Goal: Information Seeking & Learning: Learn about a topic

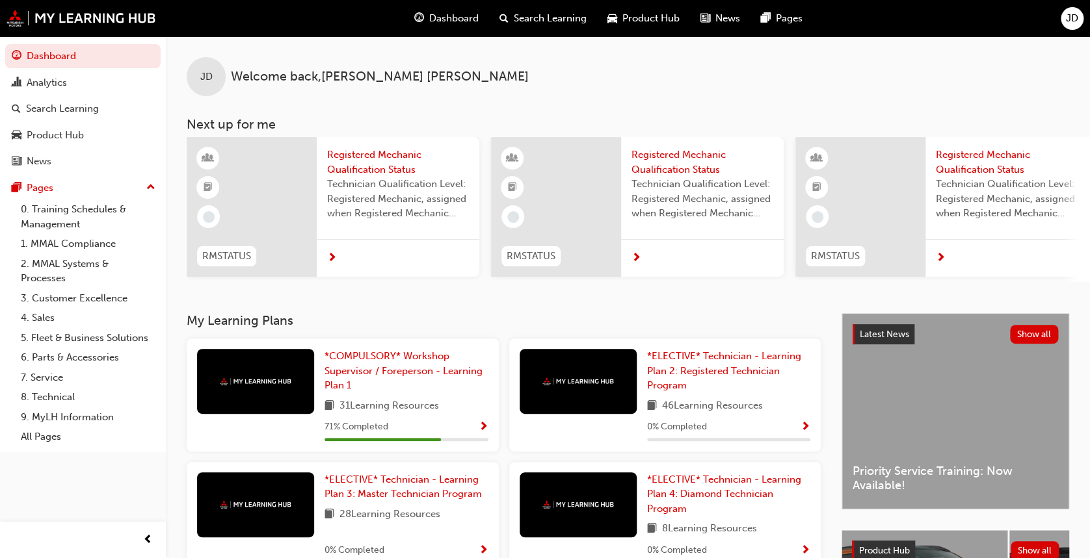
scroll to position [86, 0]
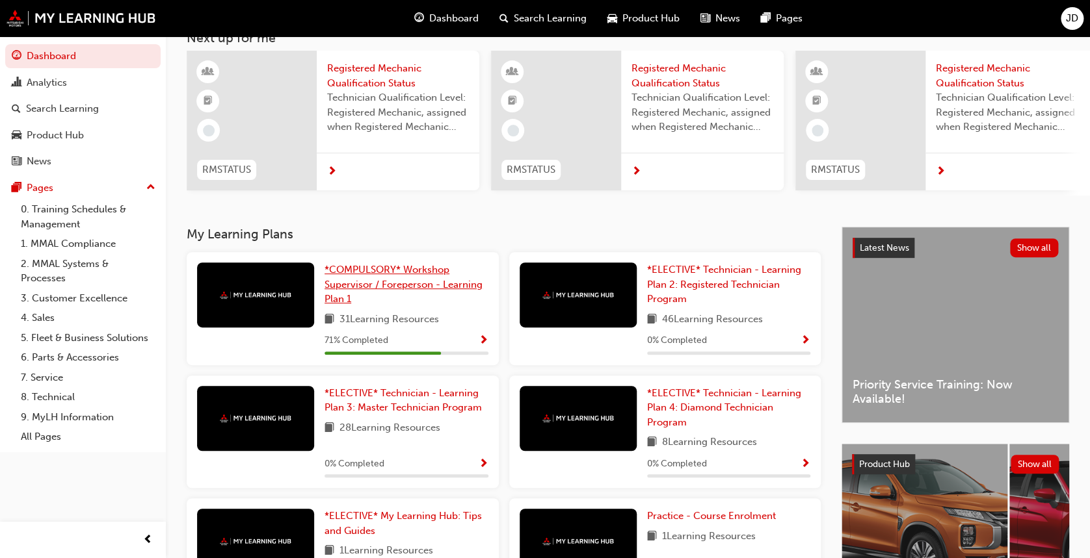
click at [413, 275] on span "*COMPULSORY* Workshop Supervisor / Foreperson - Learning Plan 1" at bounding box center [403, 284] width 158 height 41
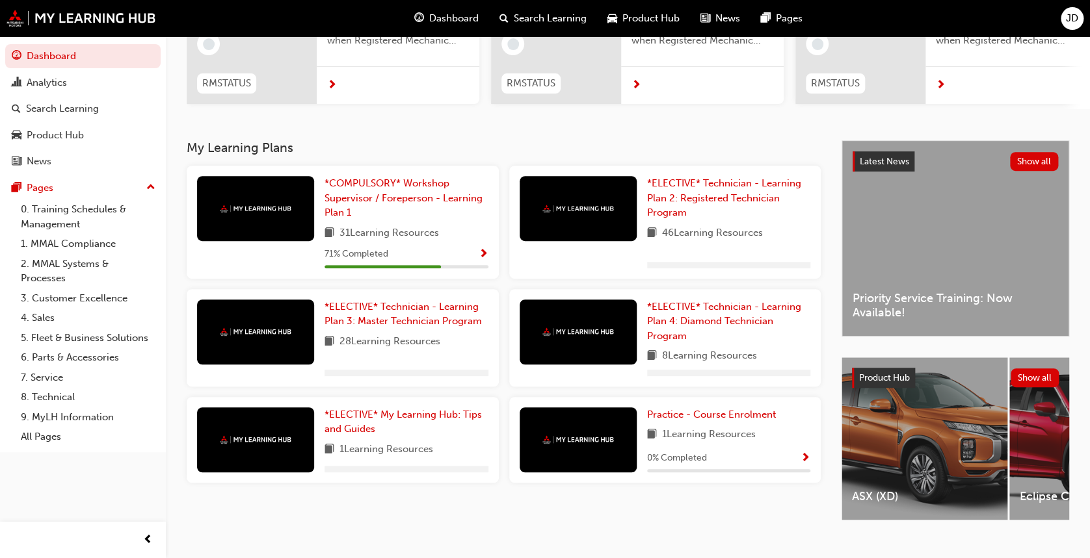
scroll to position [201, 0]
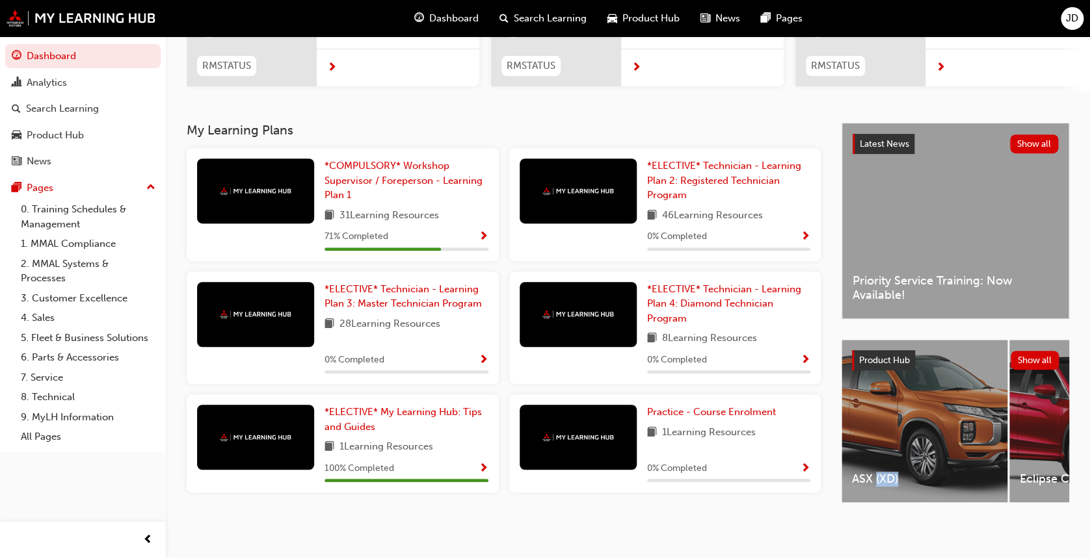
drag, startPoint x: 876, startPoint y: 507, endPoint x: 939, endPoint y: 519, distance: 64.9
click at [939, 519] on div "Latest News Show all Priority Service Training: Now Available! Product Hub Show…" at bounding box center [955, 324] width 228 height 403
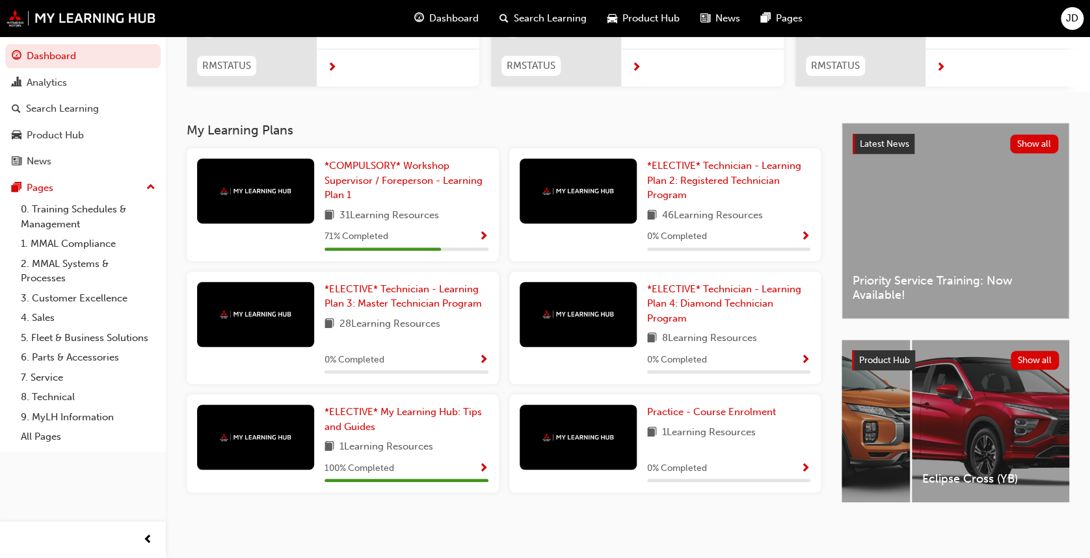
scroll to position [0, 0]
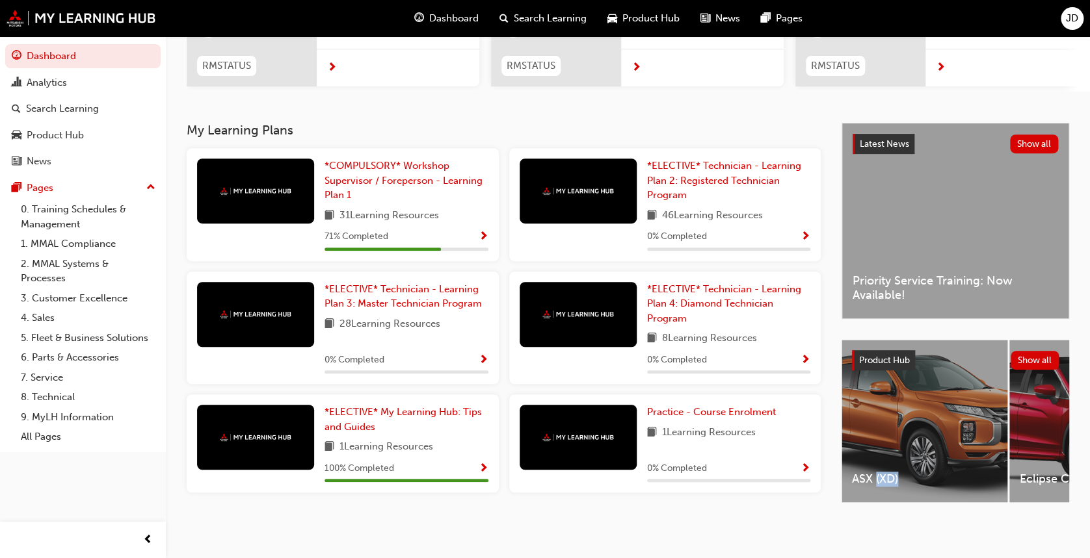
click at [922, 416] on div "ASX (XD)" at bounding box center [924, 421] width 166 height 163
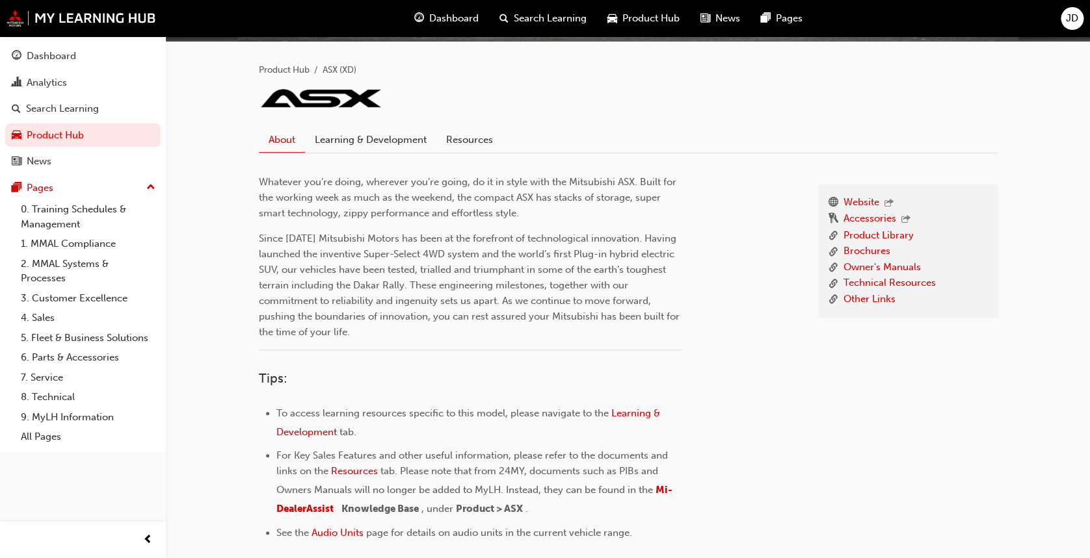
scroll to position [260, 0]
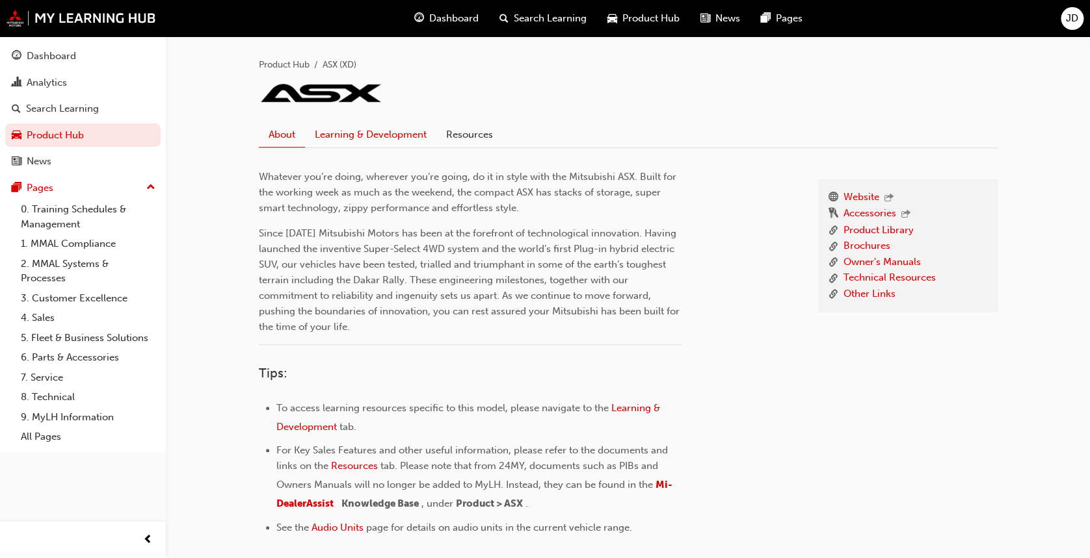
click at [343, 138] on link "Learning & Development" at bounding box center [370, 134] width 131 height 25
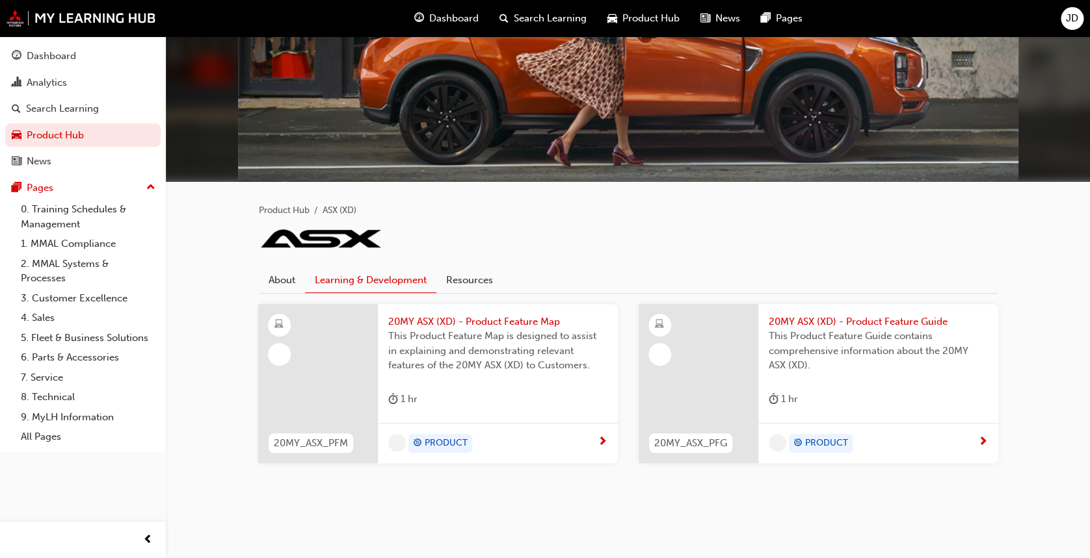
scroll to position [114, 0]
click at [515, 317] on span "20MY ASX (XD) - Product Feature Map" at bounding box center [497, 322] width 219 height 15
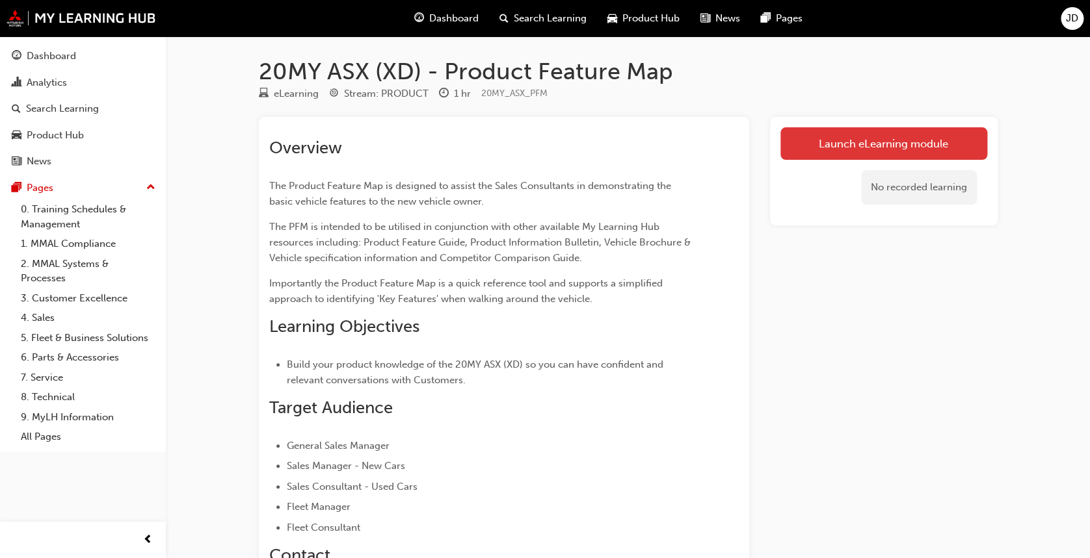
click at [919, 137] on link "Launch eLearning module" at bounding box center [883, 143] width 207 height 33
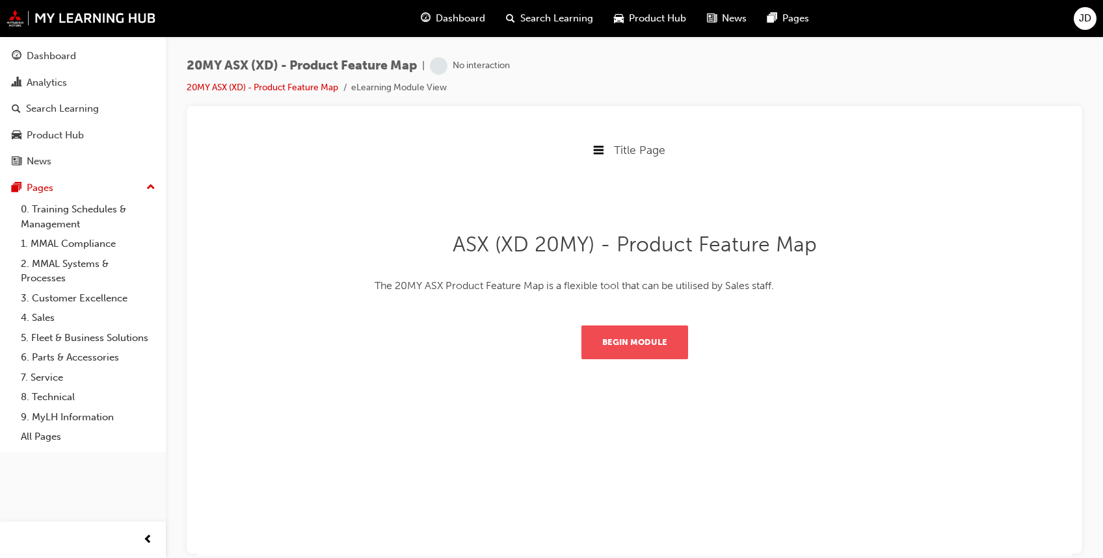
click at [624, 348] on button "Begin Module" at bounding box center [634, 342] width 107 height 34
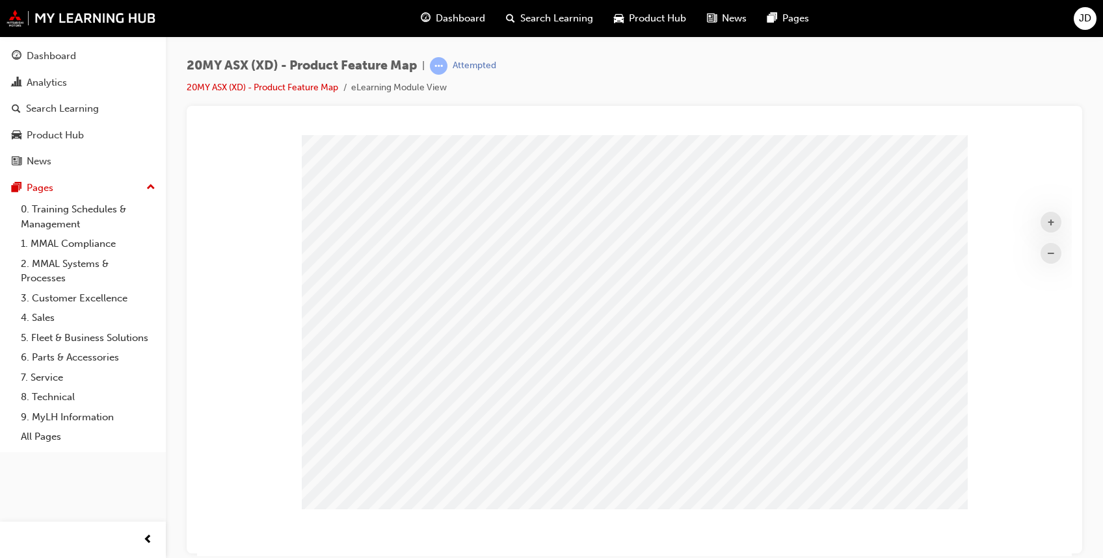
scroll to position [23, 0]
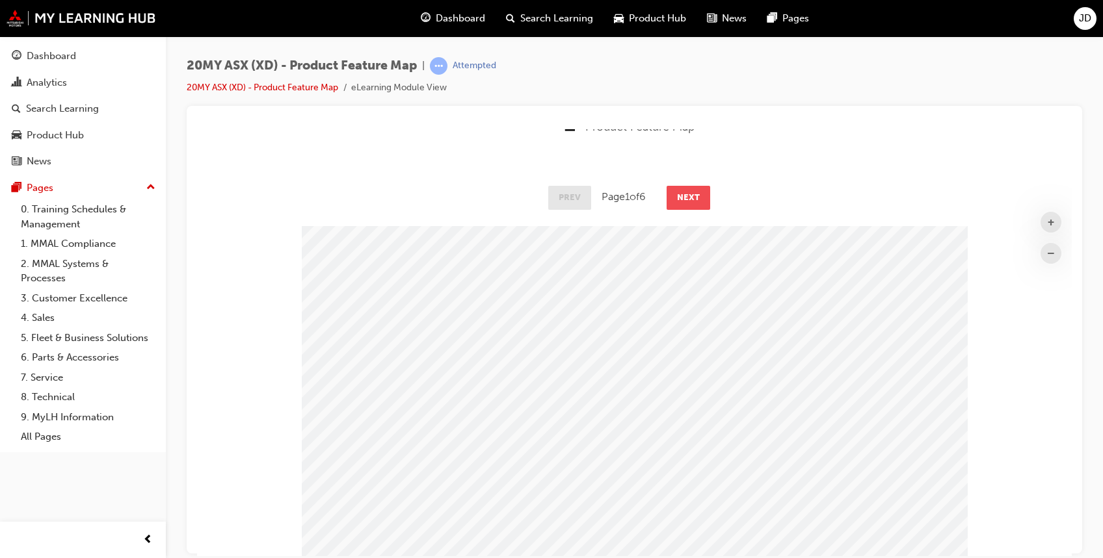
click at [691, 202] on button "Next" at bounding box center [688, 196] width 44 height 23
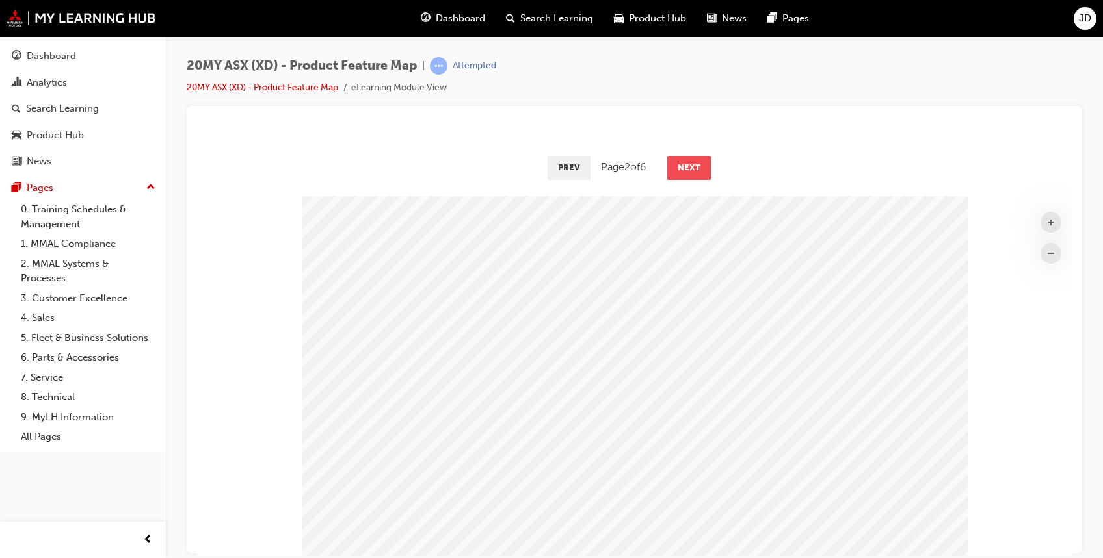
scroll to position [0, 0]
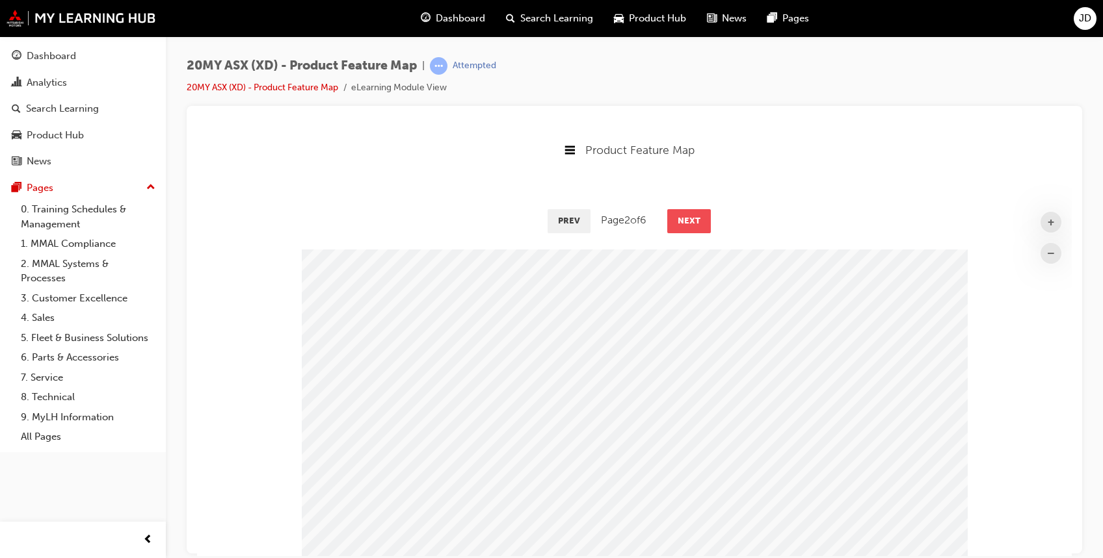
click at [686, 219] on button "Next" at bounding box center [689, 220] width 44 height 23
click at [690, 218] on button "Next" at bounding box center [689, 220] width 44 height 23
click at [690, 218] on button "Next" at bounding box center [690, 220] width 44 height 23
click at [690, 218] on button "Next" at bounding box center [689, 220] width 44 height 23
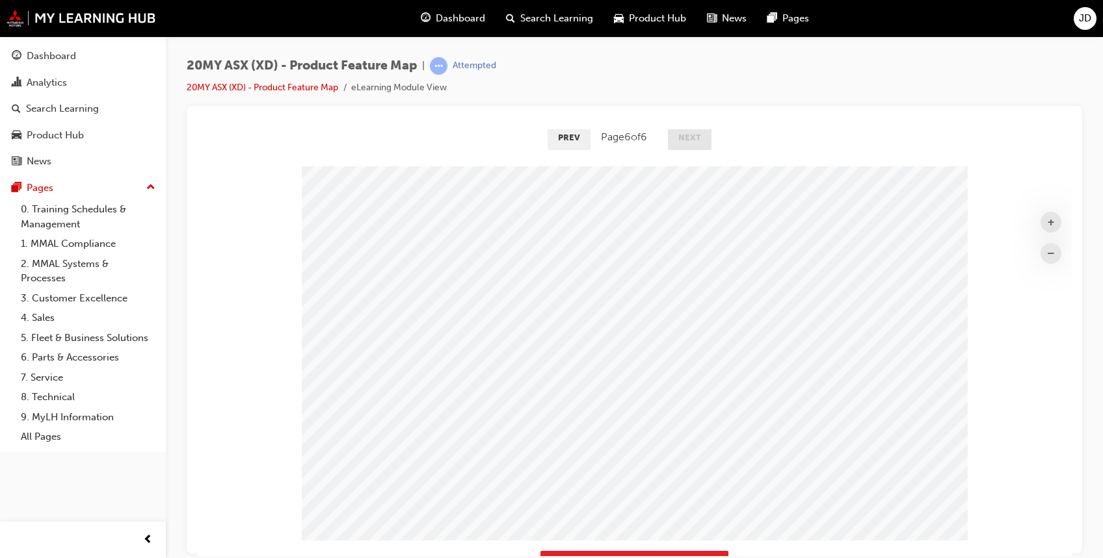
scroll to position [173, 0]
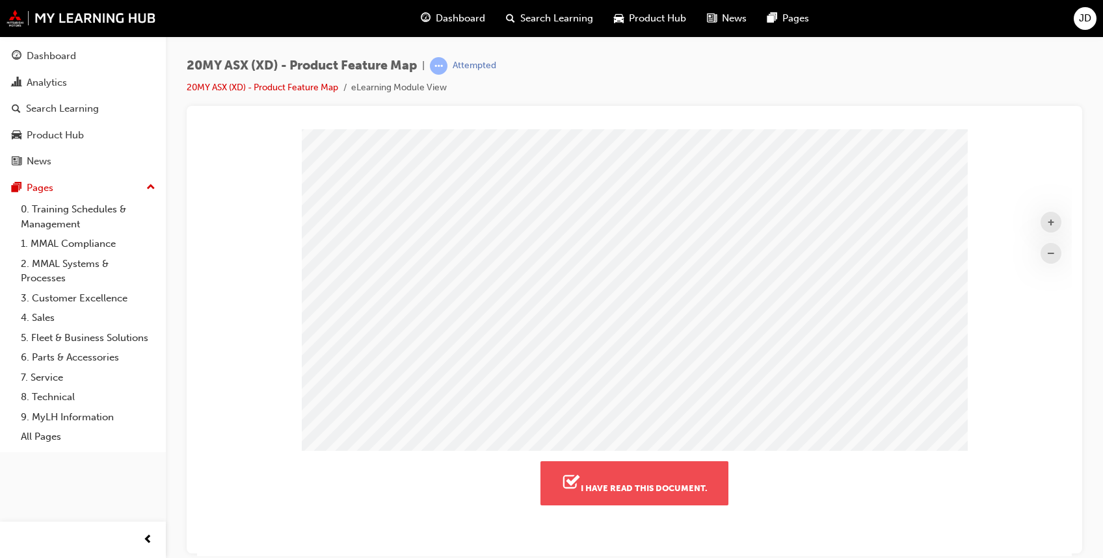
click at [684, 483] on button "I have read this document." at bounding box center [634, 483] width 188 height 44
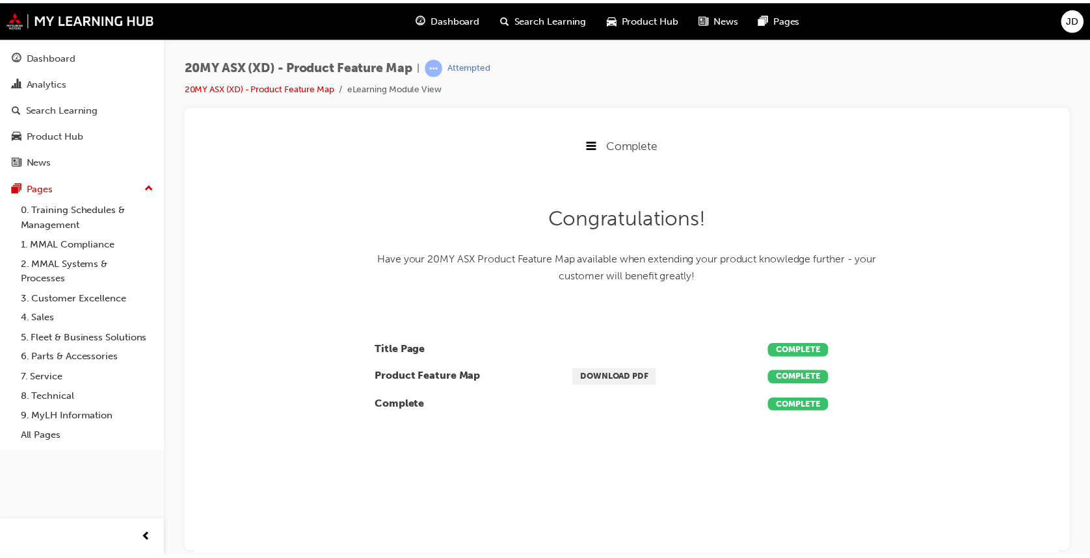
scroll to position [0, 0]
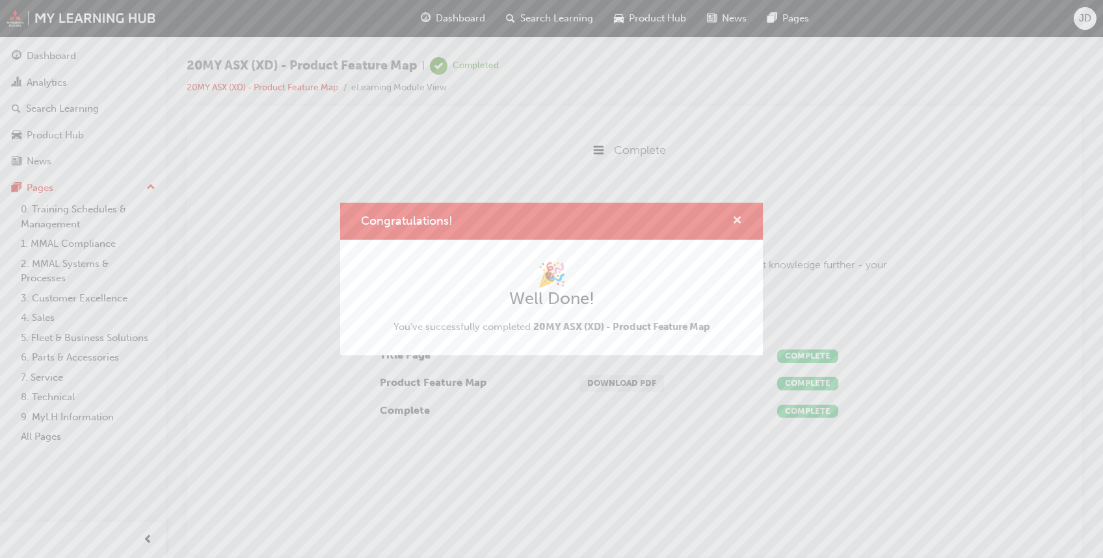
click at [740, 218] on span "cross-icon" at bounding box center [737, 222] width 10 height 12
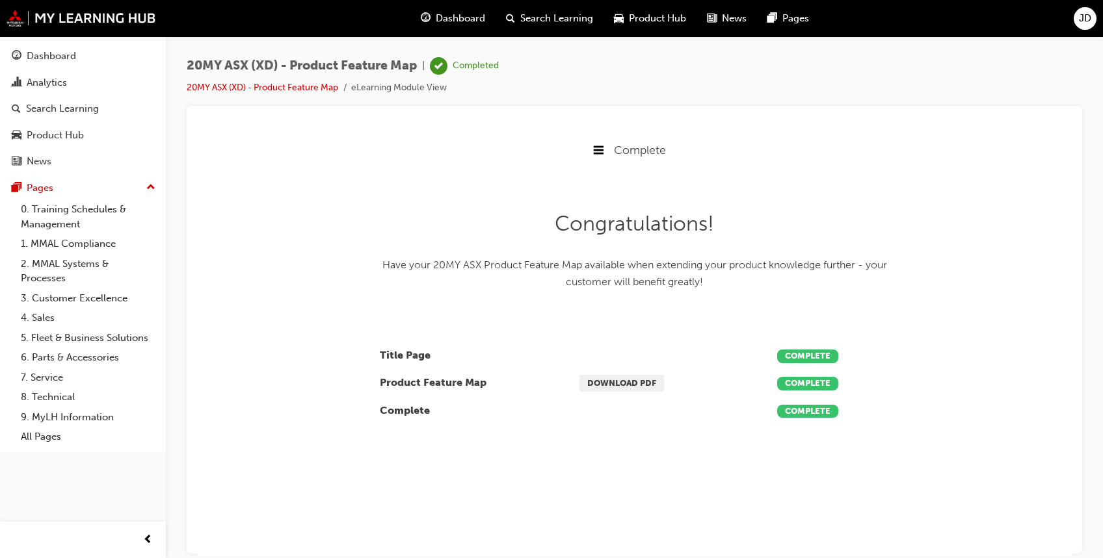
click at [614, 150] on span "Complete" at bounding box center [640, 149] width 52 height 14
click at [296, 81] on li "20MY ASX (XD) - Product Feature Map" at bounding box center [269, 88] width 164 height 15
click at [298, 86] on link "20MY ASX (XD) - Product Feature Map" at bounding box center [262, 87] width 151 height 11
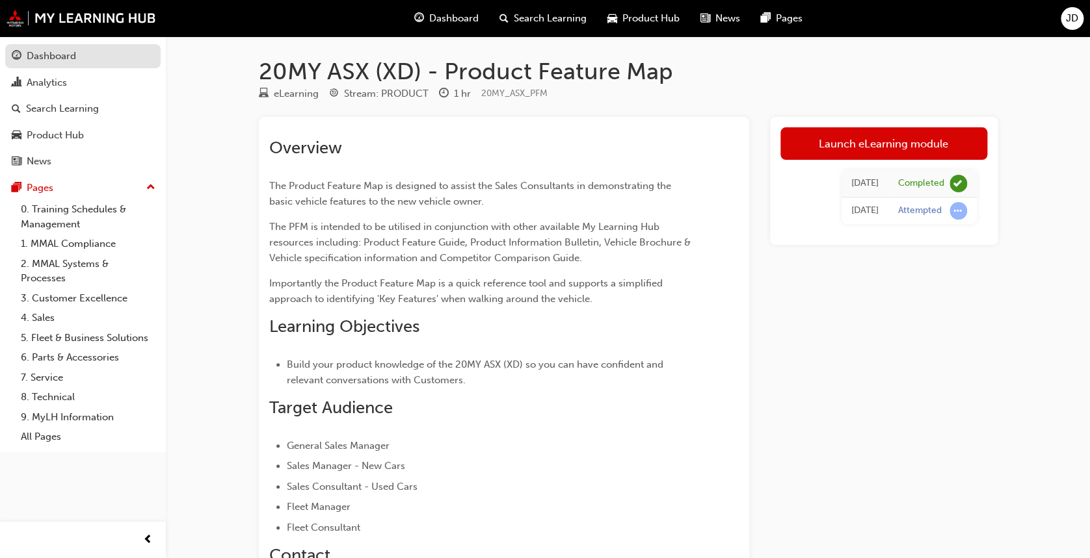
click at [40, 51] on div "Dashboard" at bounding box center [51, 56] width 49 height 15
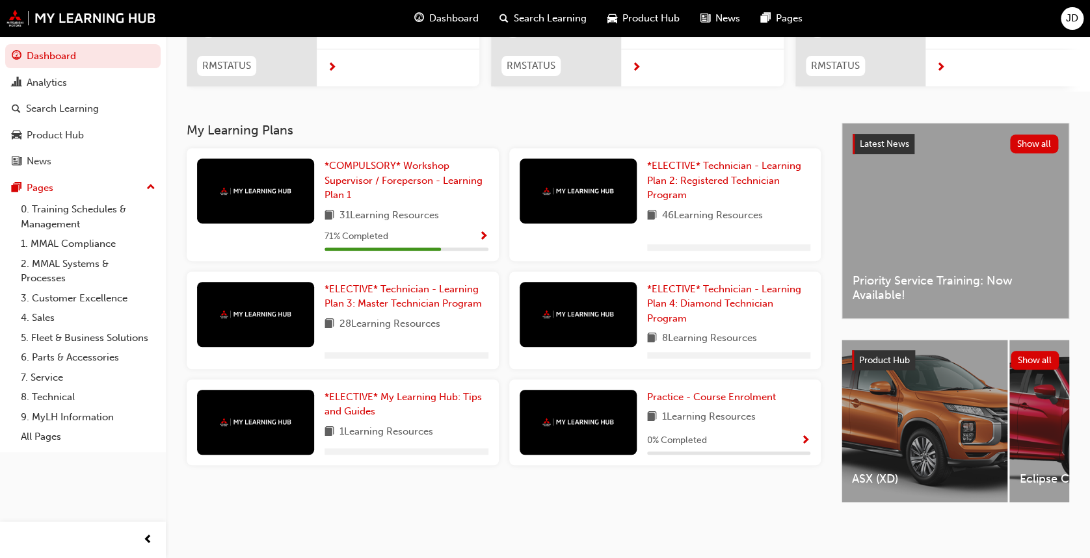
click at [947, 408] on div "ASX (XD)" at bounding box center [924, 421] width 166 height 163
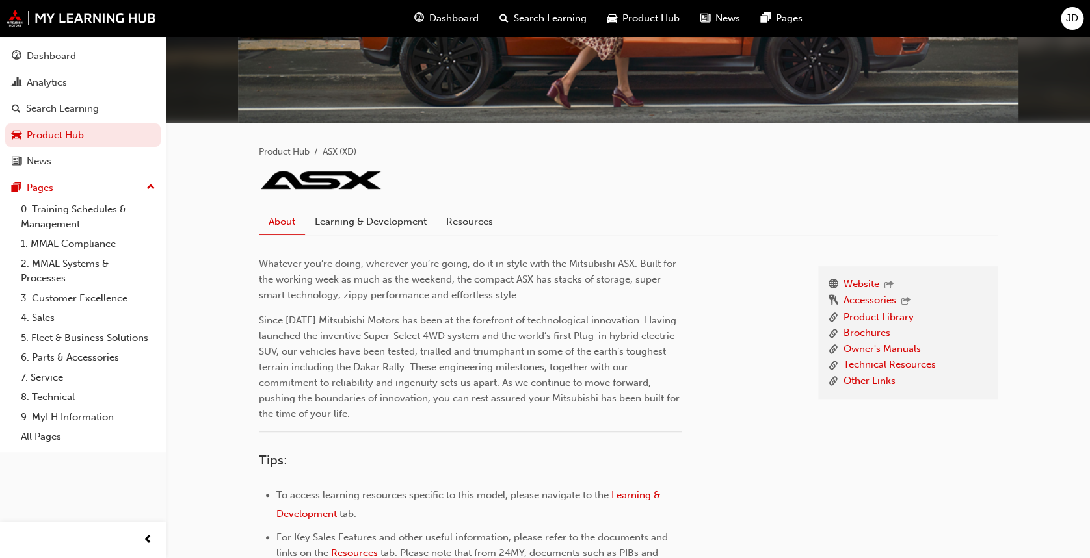
click at [473, 235] on div "Website Accessories Product Library Brochures Owner's Manuals Technical Resourc…" at bounding box center [628, 445] width 738 height 421
click at [477, 225] on link "Resources" at bounding box center [469, 221] width 66 height 25
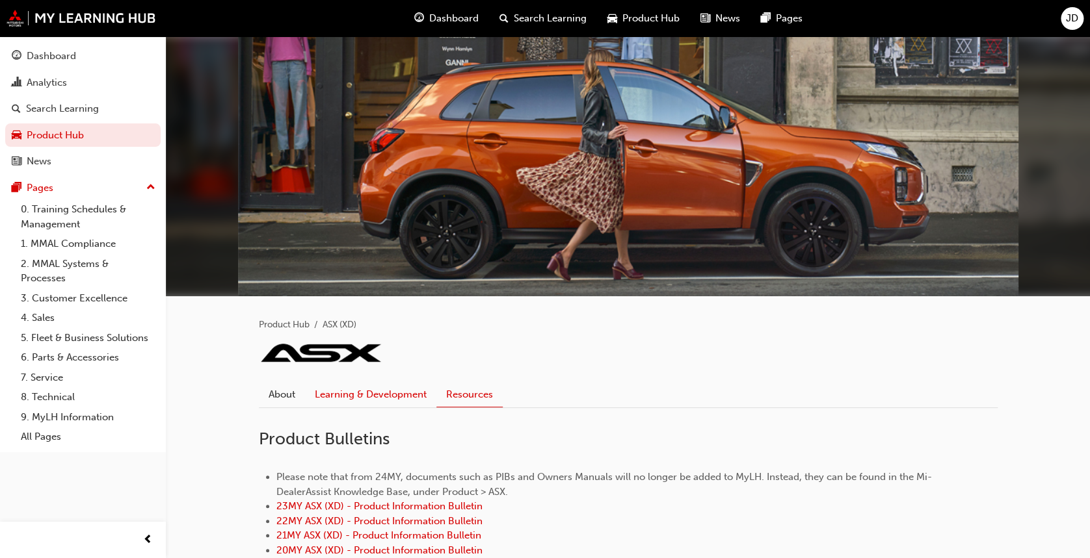
click at [393, 391] on link "Learning & Development" at bounding box center [370, 394] width 131 height 25
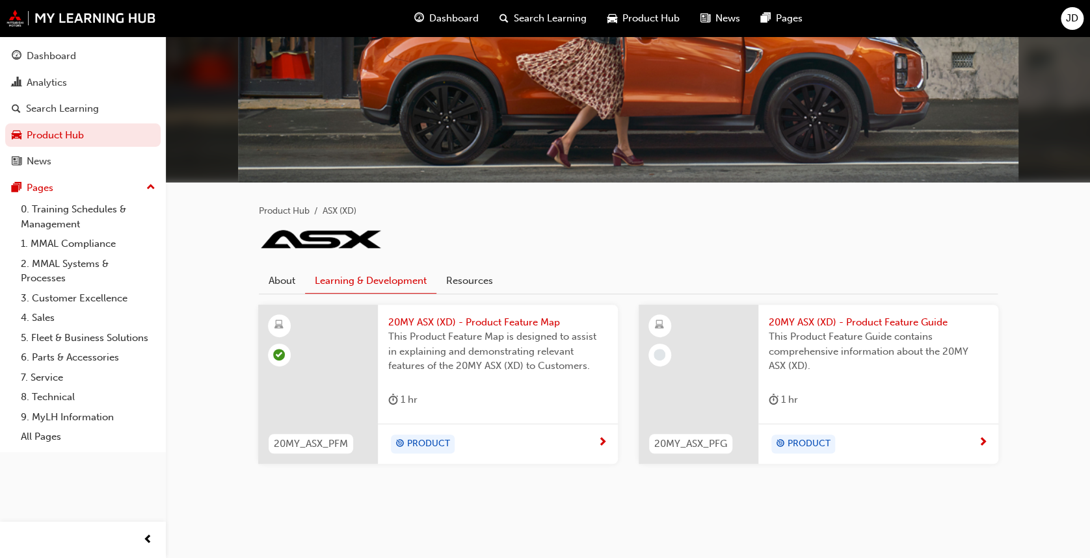
click at [880, 322] on span "20MY ASX (XD) - Product Feature Guide" at bounding box center [877, 322] width 219 height 15
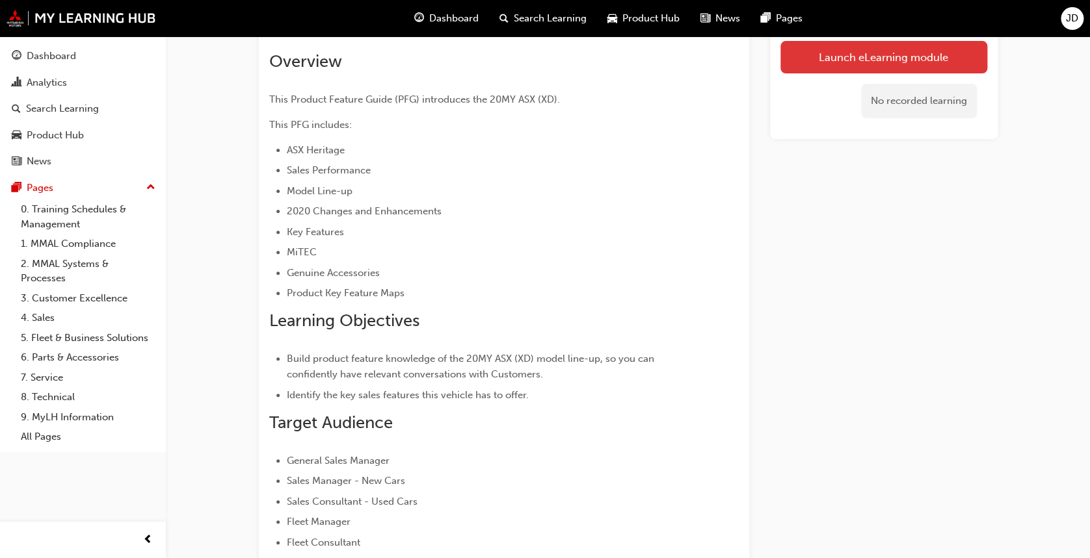
click at [868, 48] on link "Launch eLearning module" at bounding box center [883, 57] width 207 height 33
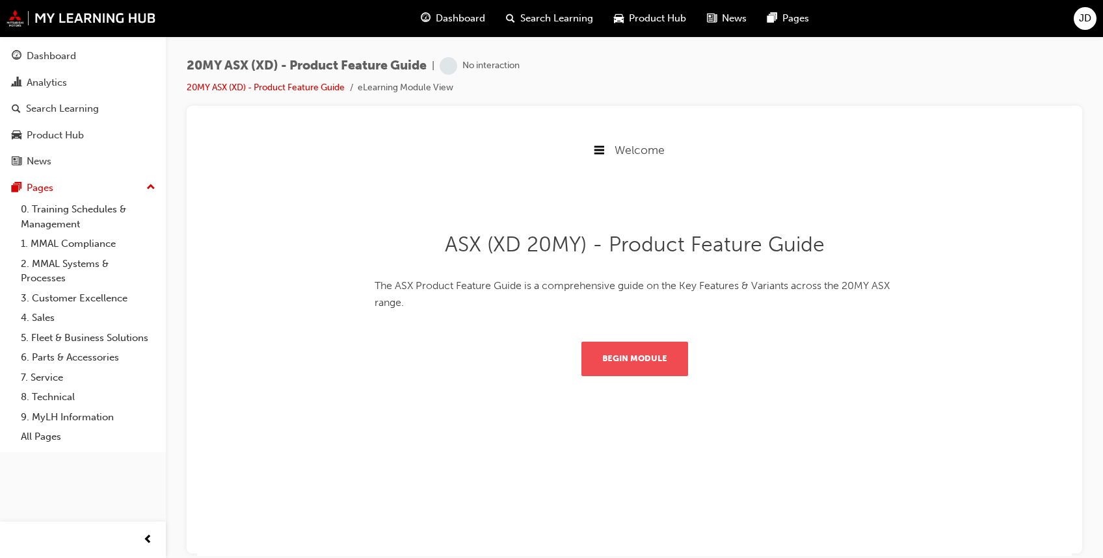
click at [650, 361] on button "Begin Module" at bounding box center [634, 358] width 107 height 34
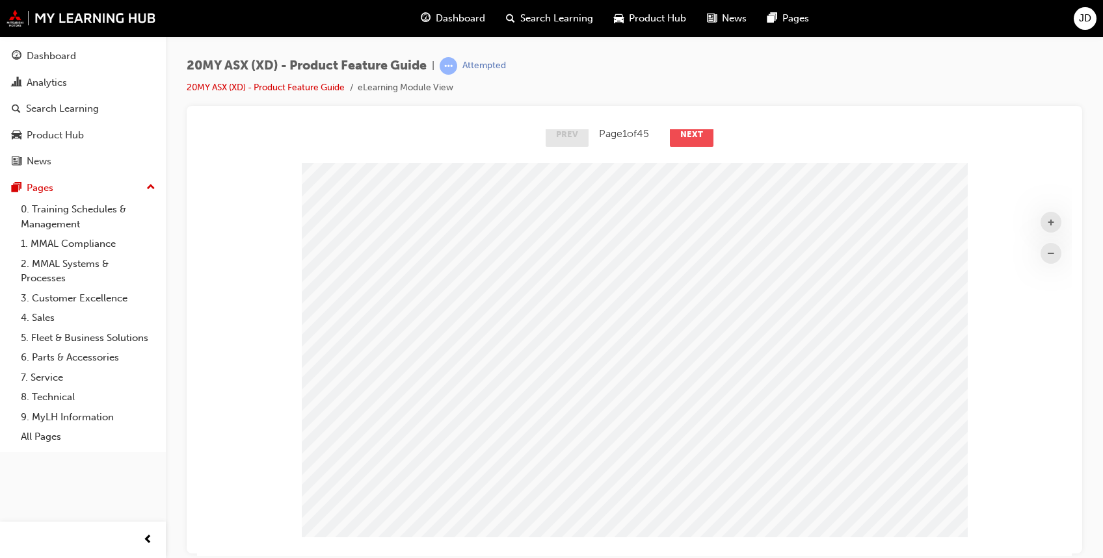
click at [682, 132] on button "Next" at bounding box center [692, 133] width 44 height 23
click at [683, 133] on button "Next" at bounding box center [692, 133] width 44 height 23
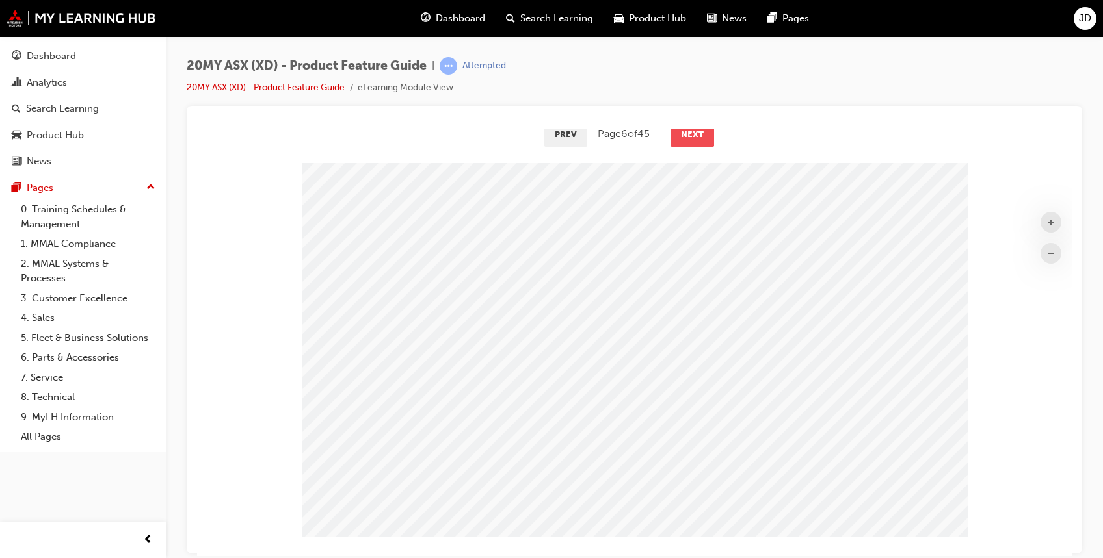
click at [683, 133] on button "Next" at bounding box center [692, 133] width 44 height 23
click at [685, 138] on button "Next" at bounding box center [692, 133] width 44 height 23
click at [685, 138] on button "Next" at bounding box center [695, 133] width 44 height 23
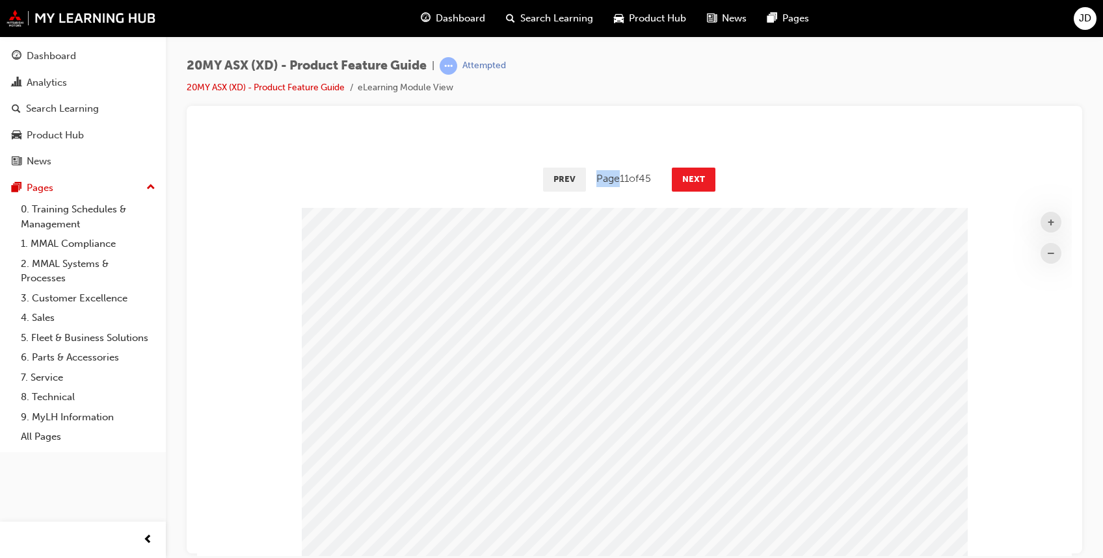
drag, startPoint x: 685, startPoint y: 138, endPoint x: 612, endPoint y: 132, distance: 73.0
click at [612, 132] on div "Product Feature Guide Welcome Product Feature Guide Complete + – Prev Page 11 o…" at bounding box center [634, 355] width 874 height 536
drag, startPoint x: 612, startPoint y: 132, endPoint x: 758, endPoint y: 177, distance: 153.0
click at [758, 177] on div "Prev Page 11 of 45 Next" at bounding box center [634, 195] width 874 height 38
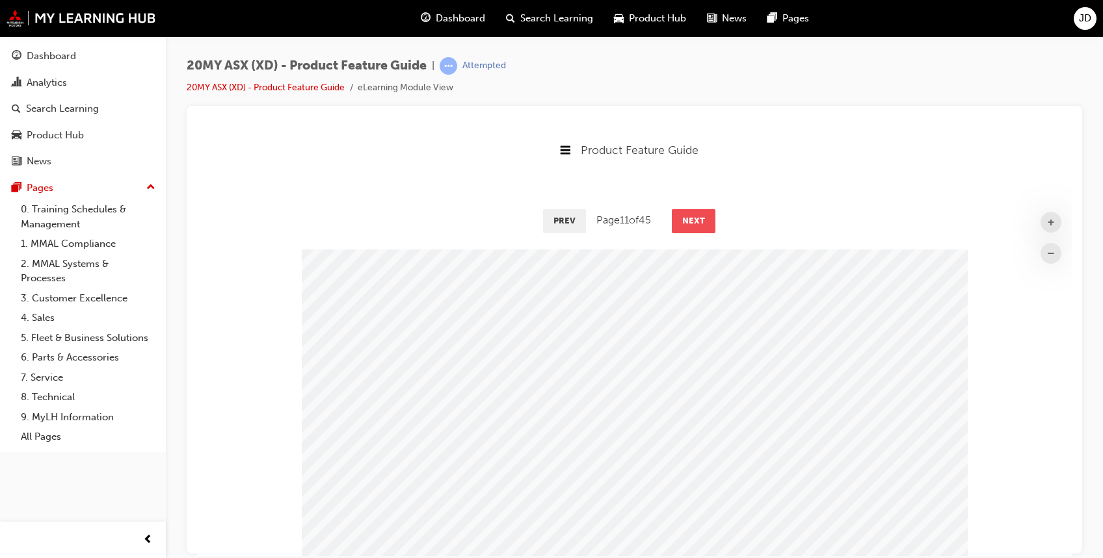
drag, startPoint x: 683, startPoint y: 218, endPoint x: 693, endPoint y: 218, distance: 9.8
click at [685, 216] on button "Next" at bounding box center [694, 220] width 44 height 23
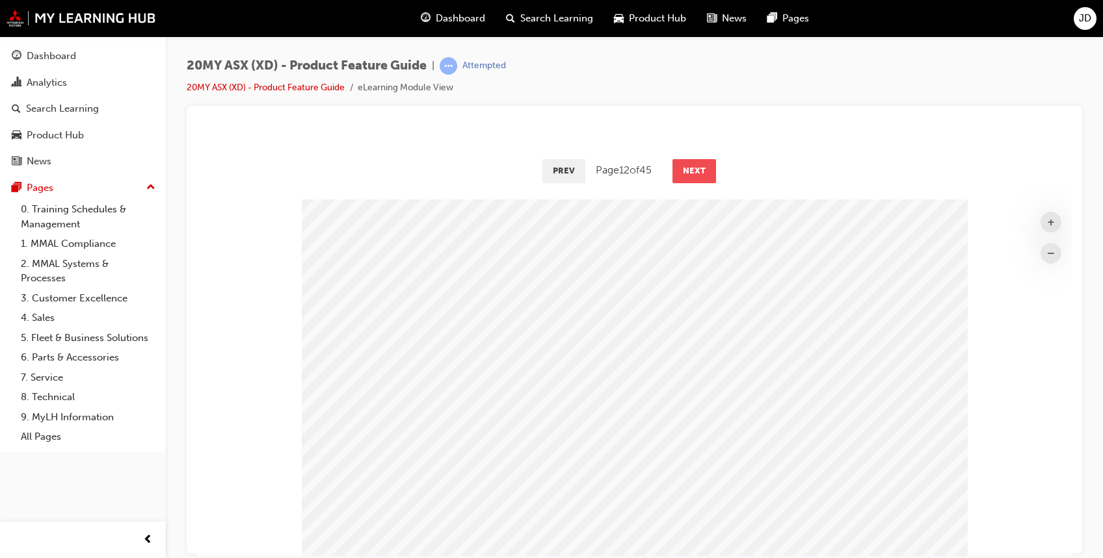
scroll to position [86, 0]
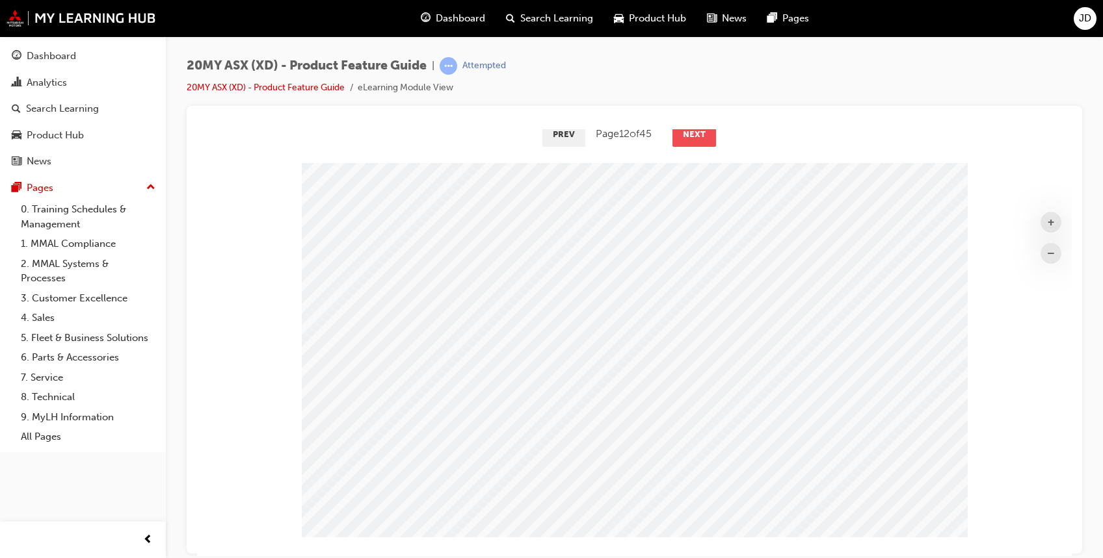
click at [704, 142] on button "Next" at bounding box center [694, 133] width 44 height 23
click at [702, 142] on button "Next" at bounding box center [695, 133] width 44 height 23
click at [702, 142] on button "Next" at bounding box center [694, 133] width 44 height 23
click at [702, 142] on button "Next" at bounding box center [695, 133] width 44 height 23
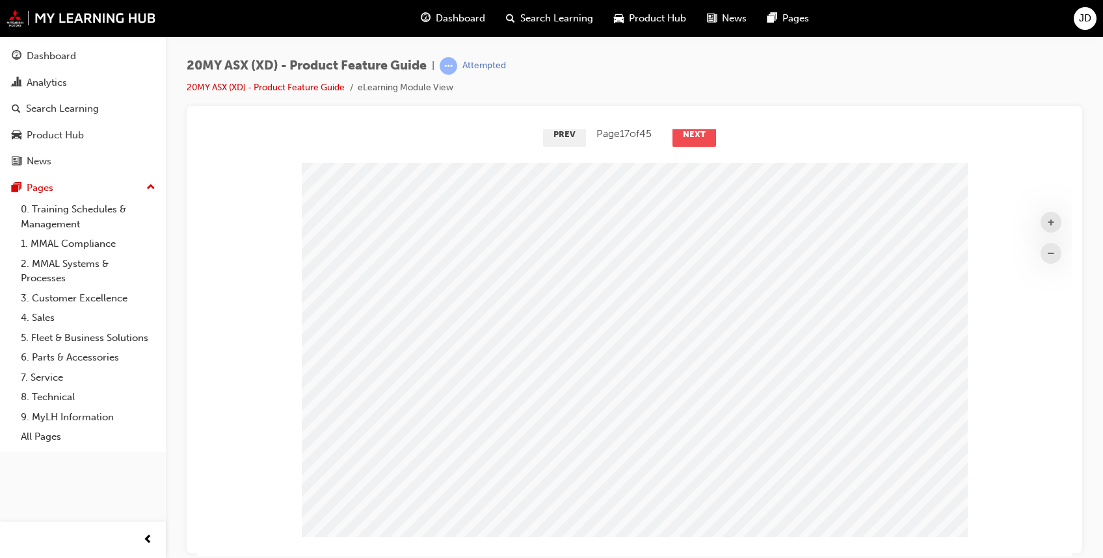
click at [702, 142] on button "Next" at bounding box center [694, 133] width 44 height 23
click at [702, 142] on button "Next" at bounding box center [695, 133] width 44 height 23
drag, startPoint x: 703, startPoint y: 142, endPoint x: 698, endPoint y: 139, distance: 6.7
click at [698, 139] on button "Next" at bounding box center [695, 133] width 44 height 23
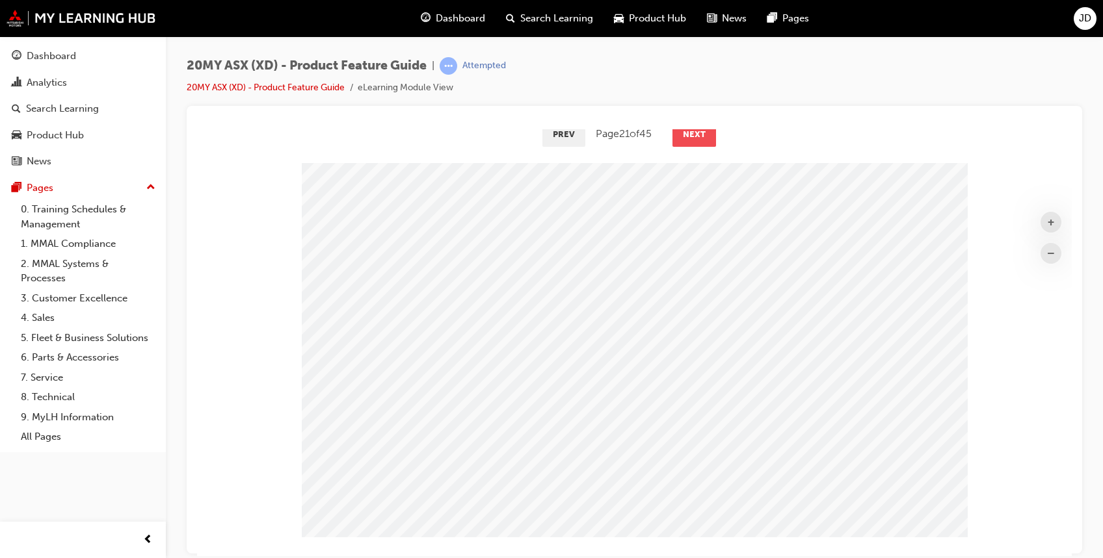
click at [698, 139] on button "Next" at bounding box center [694, 133] width 44 height 23
click at [698, 139] on button "Next" at bounding box center [695, 133] width 44 height 23
drag, startPoint x: 699, startPoint y: 142, endPoint x: 692, endPoint y: 138, distance: 7.9
click at [692, 138] on button "Next" at bounding box center [695, 133] width 44 height 23
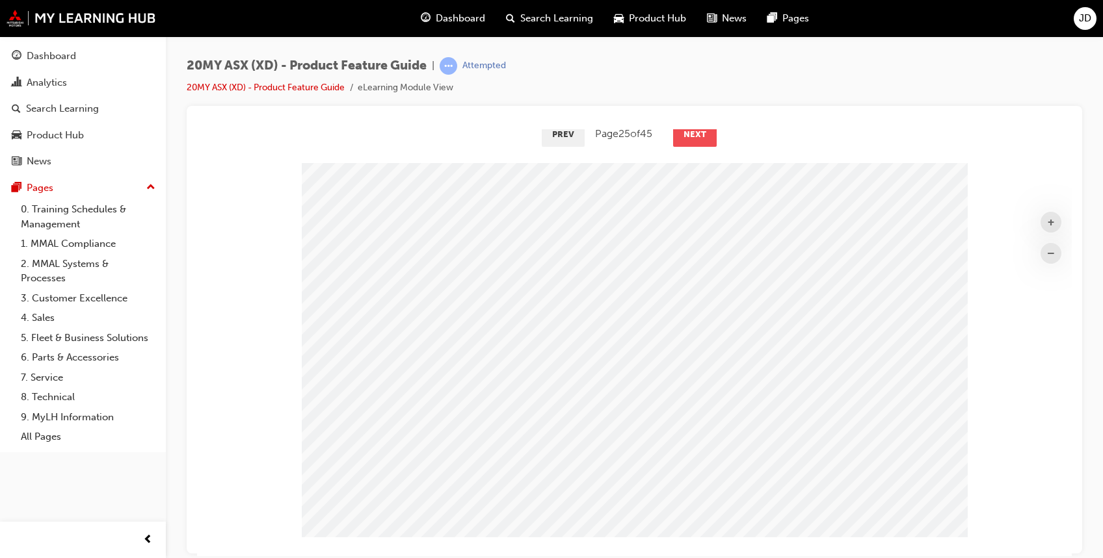
click at [690, 138] on button "Next" at bounding box center [695, 133] width 44 height 23
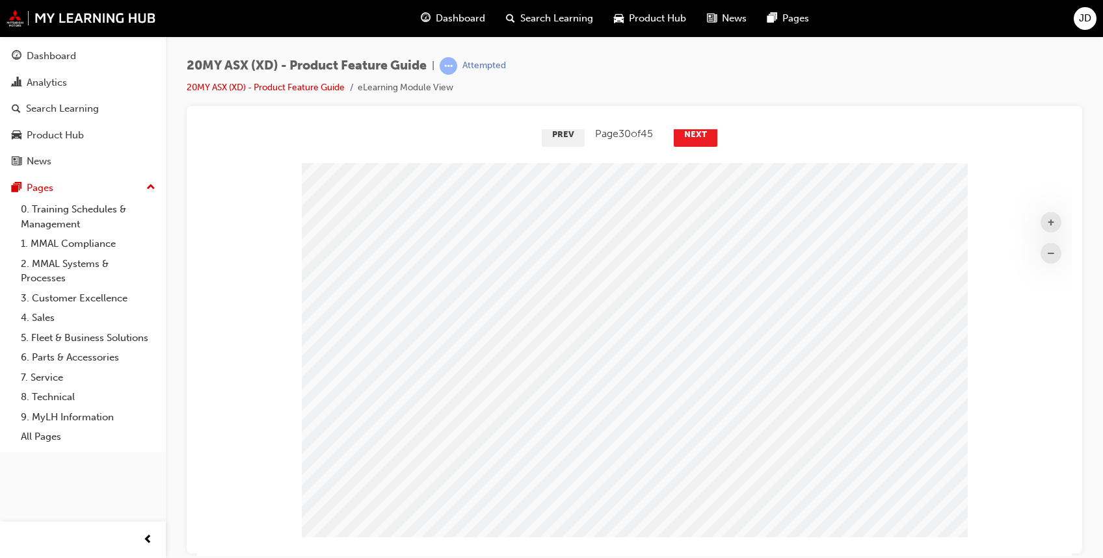
drag, startPoint x: 690, startPoint y: 138, endPoint x: 482, endPoint y: 136, distance: 208.7
click at [482, 136] on div "Prev Page 30 of 45 Next" at bounding box center [634, 133] width 874 height 38
click at [703, 131] on button "Next" at bounding box center [695, 133] width 44 height 23
click at [697, 137] on button "Next" at bounding box center [694, 133] width 44 height 23
click at [697, 137] on button "Next" at bounding box center [695, 133] width 44 height 23
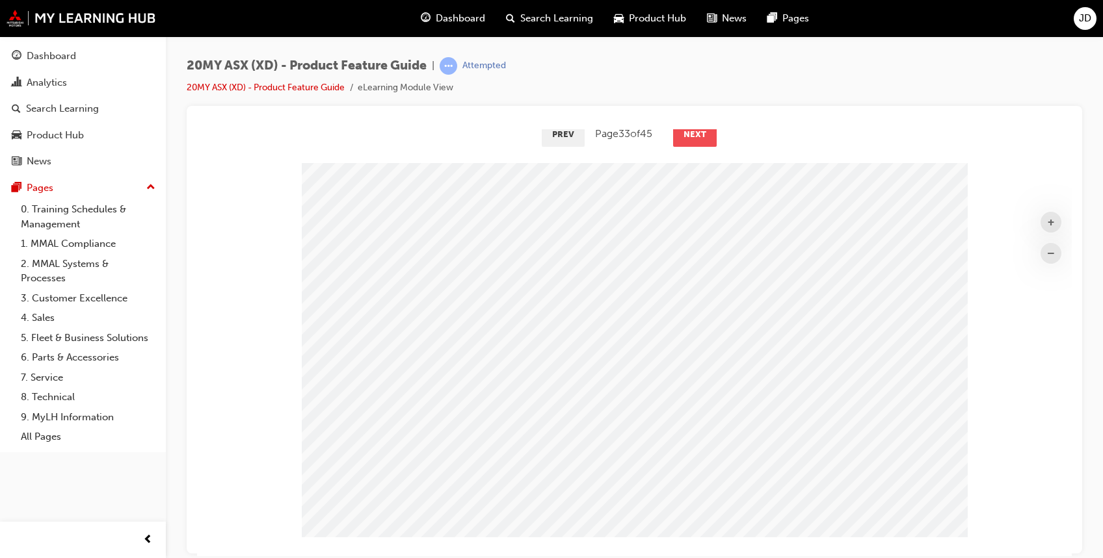
click at [698, 137] on button "Next" at bounding box center [695, 133] width 44 height 23
click at [699, 137] on button "Next" at bounding box center [695, 133] width 44 height 23
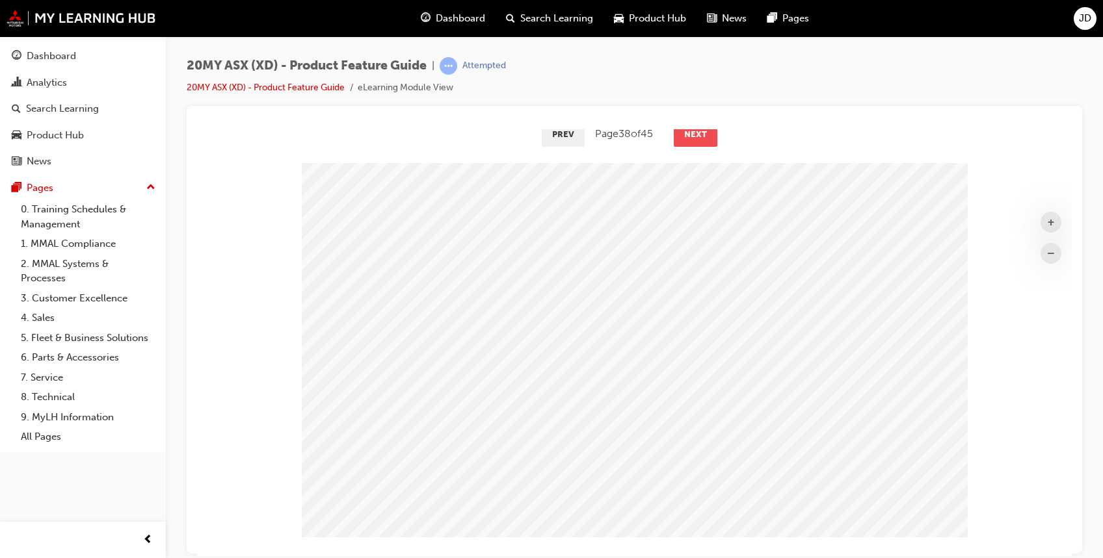
click at [699, 137] on button "Next" at bounding box center [695, 133] width 44 height 23
drag, startPoint x: 698, startPoint y: 137, endPoint x: 639, endPoint y: 133, distance: 59.2
click at [639, 133] on span "Page 41 of 45" at bounding box center [623, 133] width 57 height 17
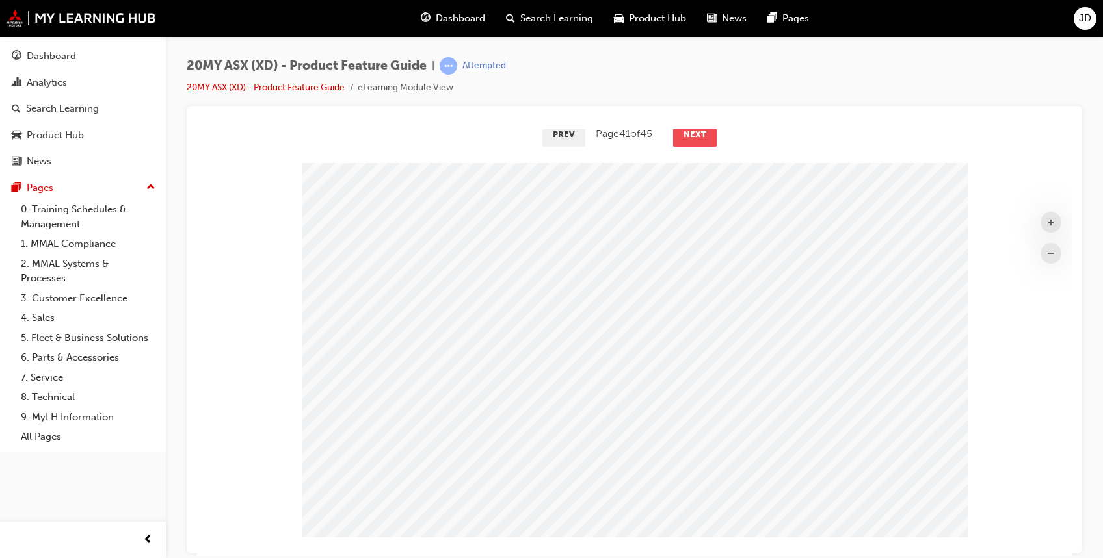
click at [683, 141] on button "Next" at bounding box center [695, 133] width 44 height 23
click at [686, 141] on button "Next" at bounding box center [695, 133] width 44 height 23
click at [689, 139] on button "Next" at bounding box center [695, 133] width 44 height 23
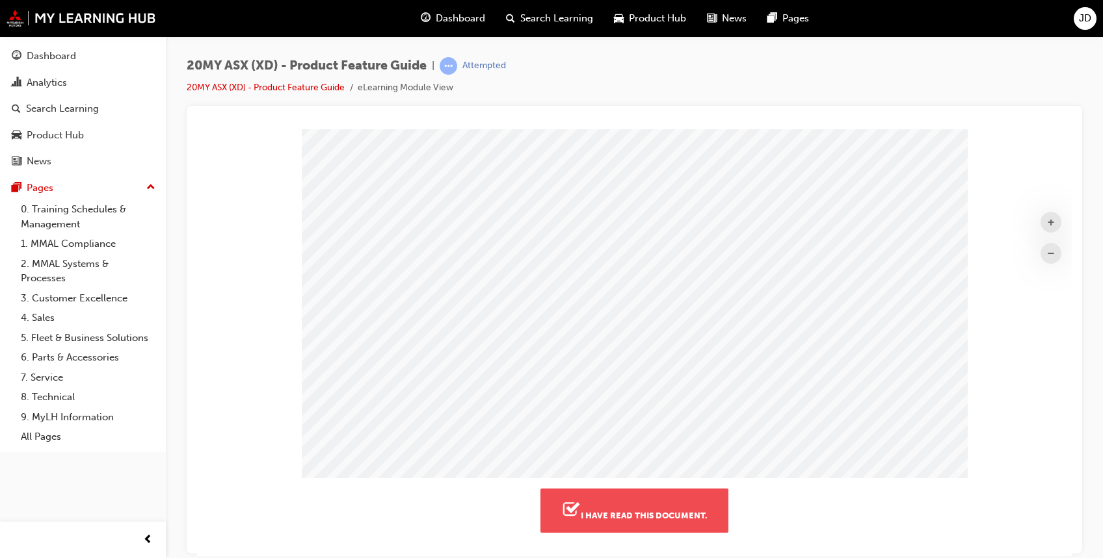
scroll to position [197, 0]
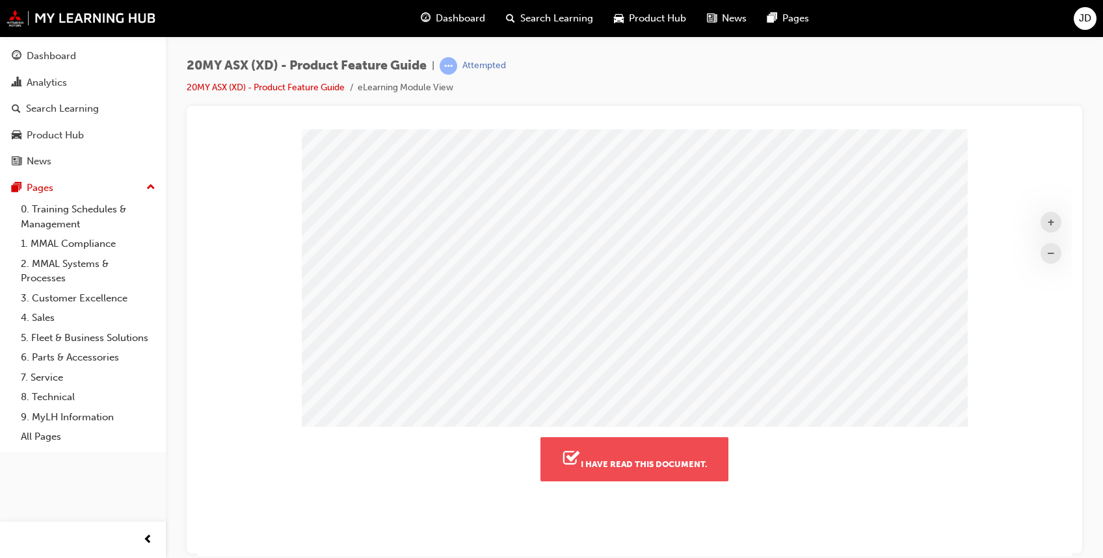
click at [692, 447] on button "I have read this document." at bounding box center [634, 459] width 188 height 44
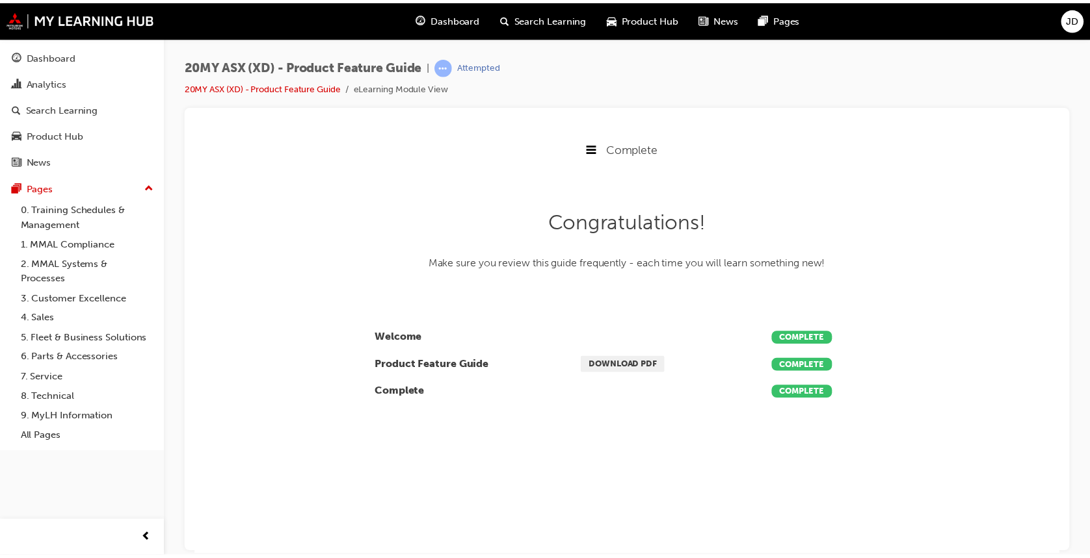
scroll to position [0, 0]
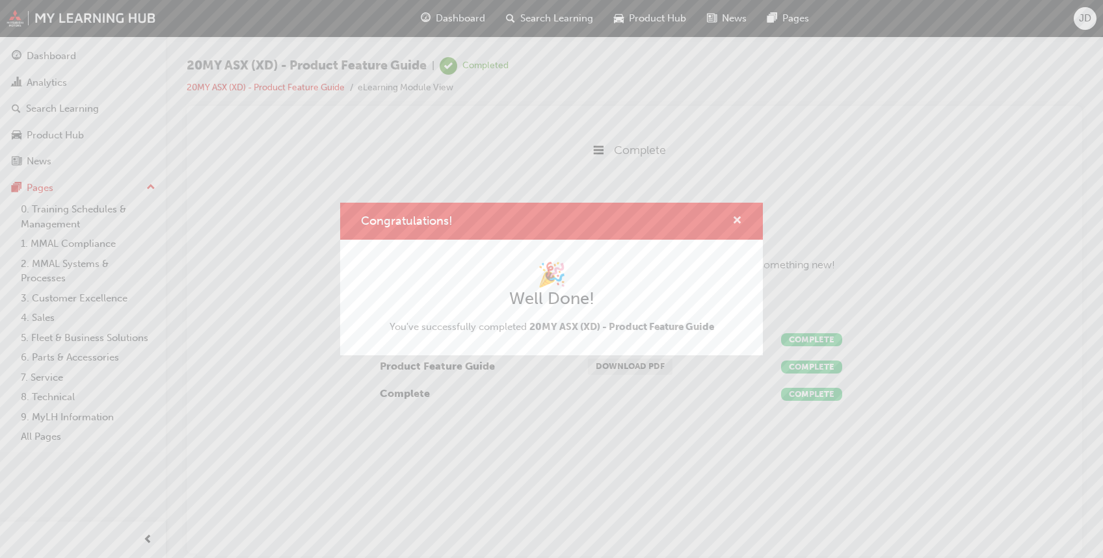
click at [732, 220] on span "cross-icon" at bounding box center [737, 222] width 10 height 12
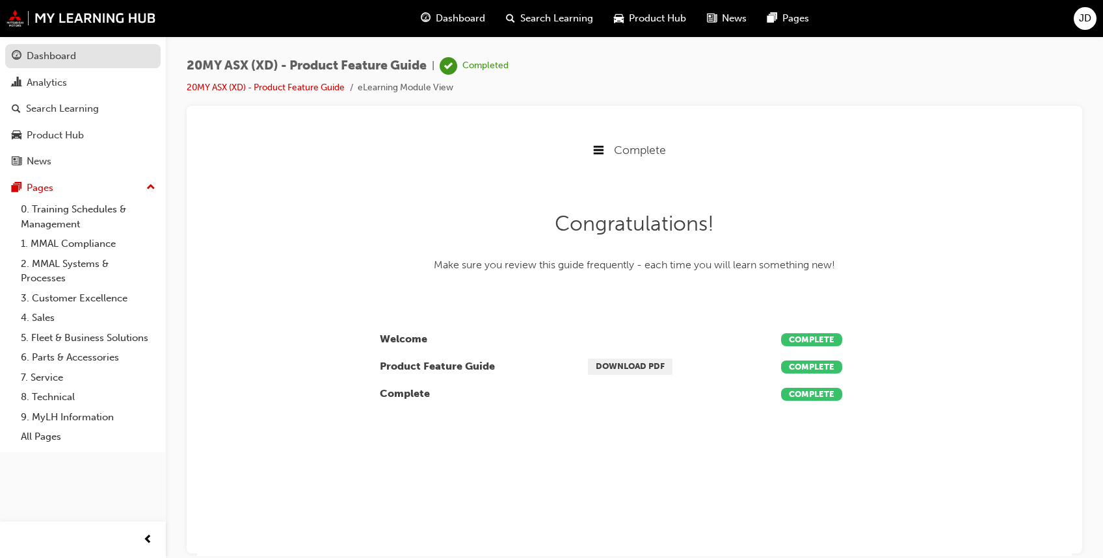
click at [94, 66] on link "Dashboard" at bounding box center [82, 56] width 155 height 24
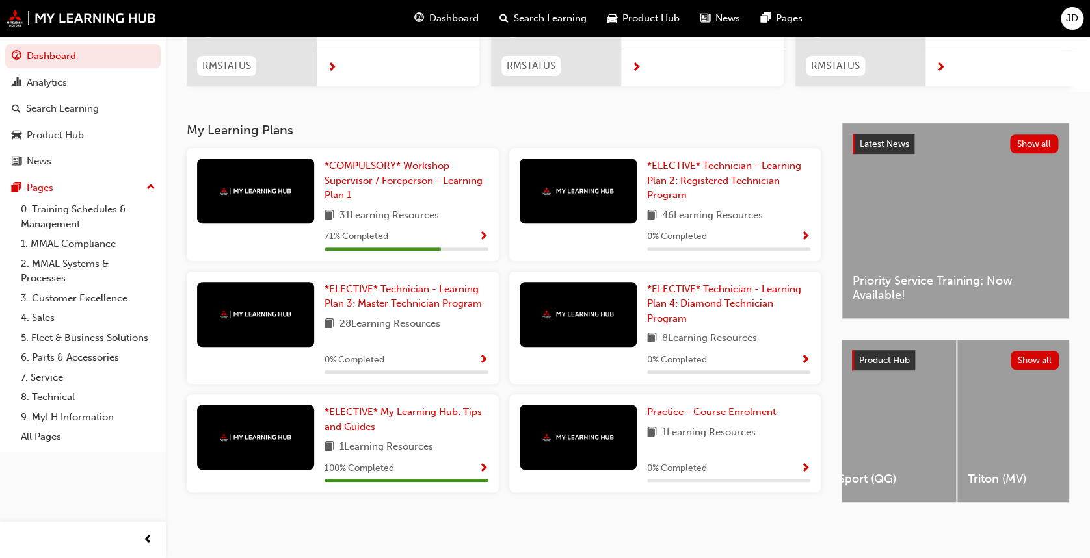
scroll to position [0, 942]
click at [1026, 357] on button "Show all" at bounding box center [1034, 360] width 49 height 19
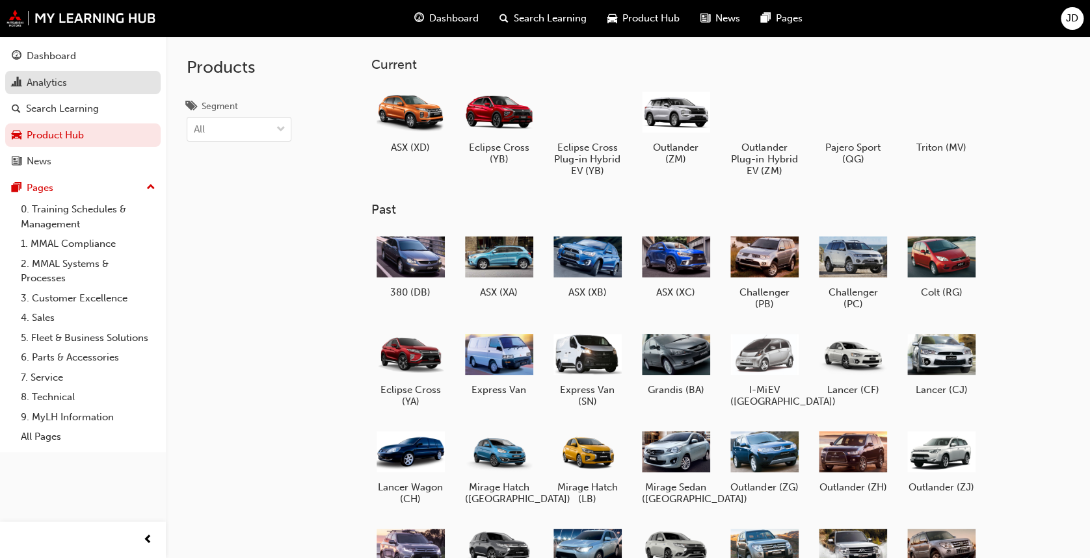
click at [47, 82] on div "Analytics" at bounding box center [47, 82] width 40 height 15
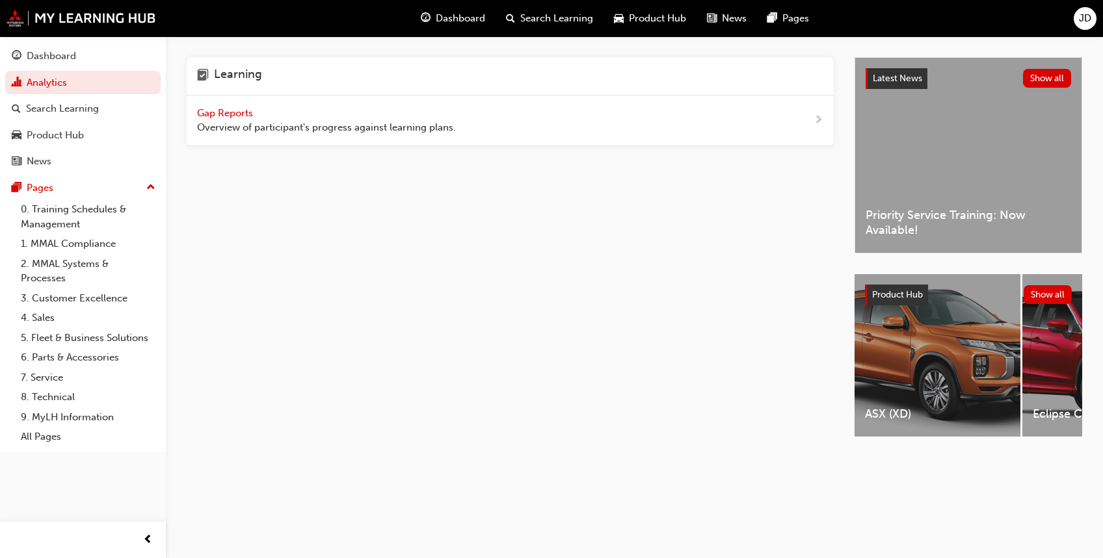
click at [229, 106] on div "Gap Reports Overview of participant's progress against learning plans." at bounding box center [326, 120] width 259 height 29
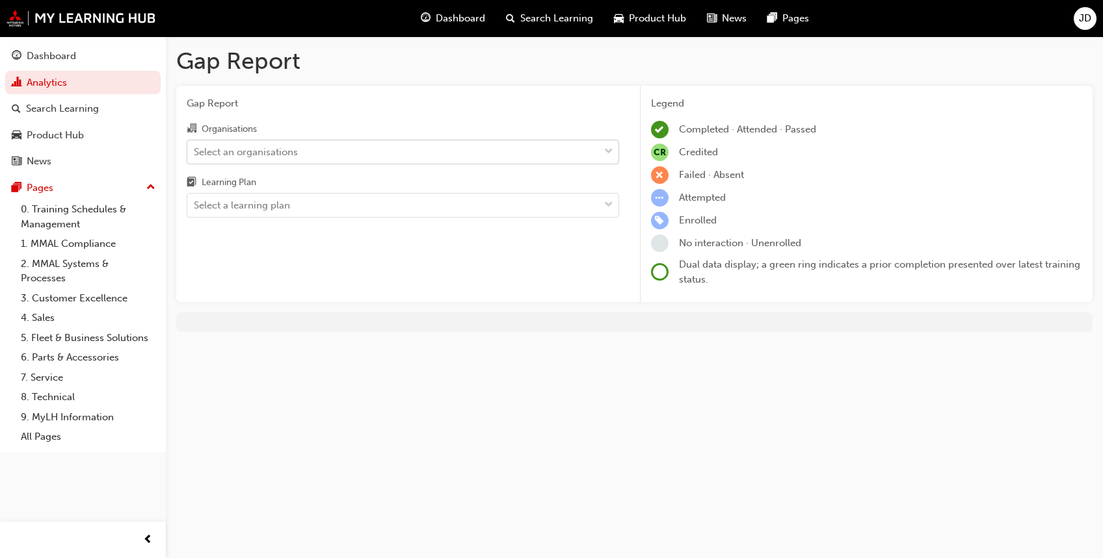
click at [304, 152] on div "Select an organisations" at bounding box center [392, 151] width 411 height 23
click at [195, 152] on input "Organisations Select an organisations" at bounding box center [194, 151] width 1 height 11
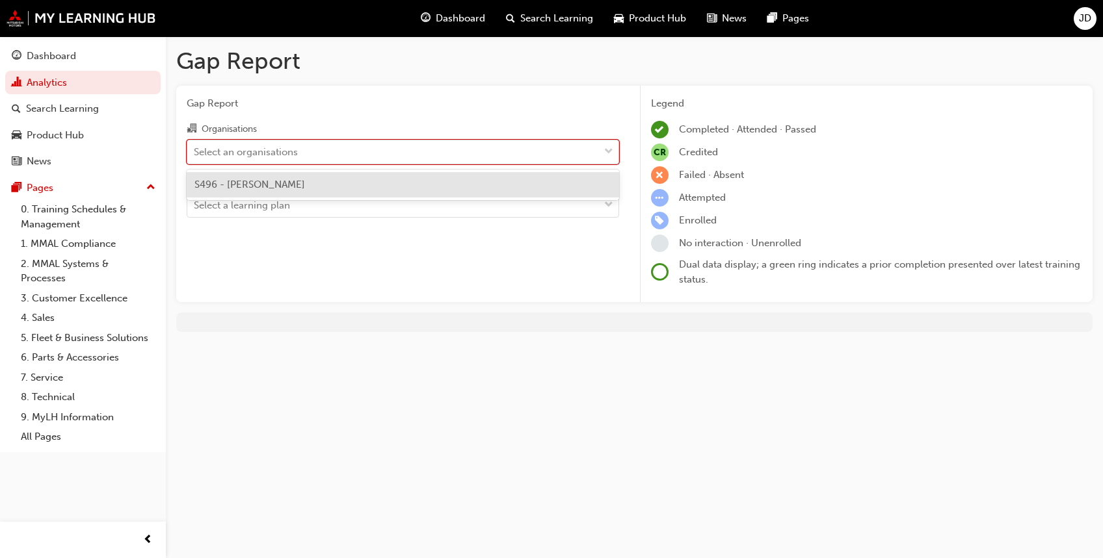
click at [304, 152] on div "Select an organisations" at bounding box center [392, 151] width 411 height 23
click at [195, 152] on input "Organisations option S496 - Agostino Mitsubishi focused, 1 of 1. 1 result avail…" at bounding box center [194, 151] width 1 height 11
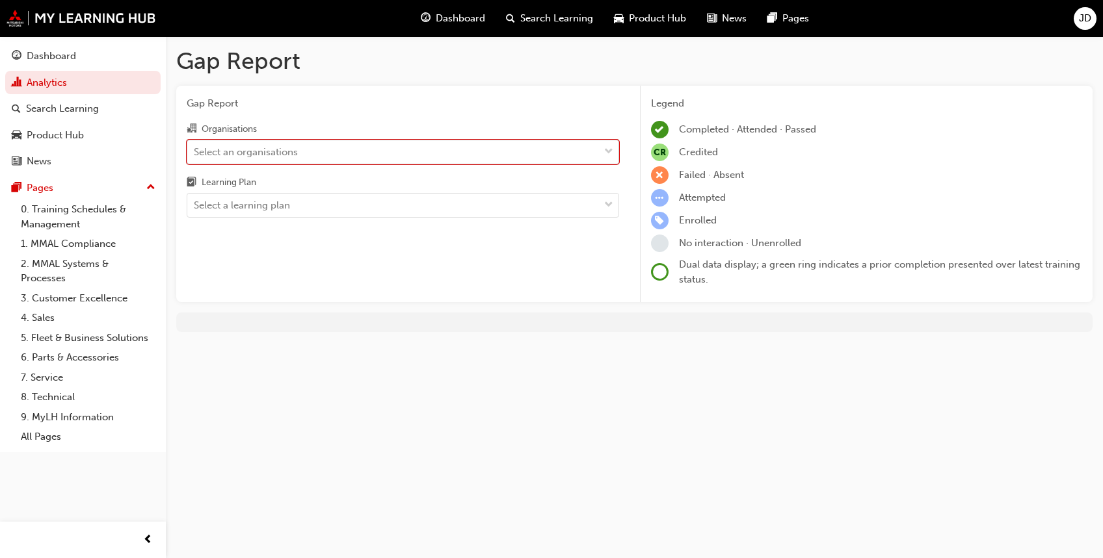
click at [291, 153] on div "Select an organisations" at bounding box center [246, 151] width 104 height 15
click at [195, 153] on input "Organisations 0 results available. Select is focused ,type to refine list, pres…" at bounding box center [194, 151] width 1 height 11
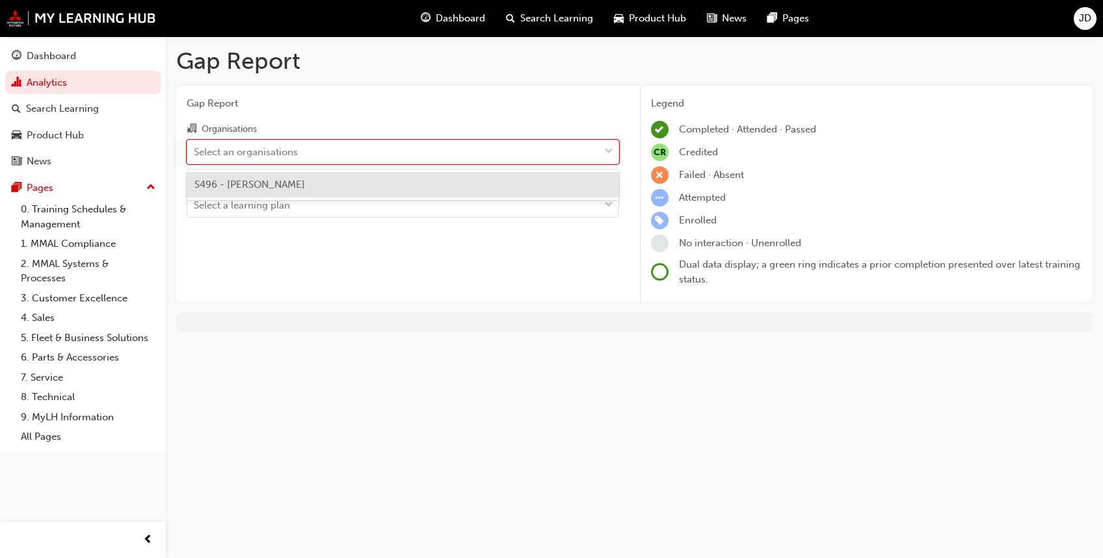
click at [281, 189] on span "S496 - [PERSON_NAME]" at bounding box center [249, 185] width 111 height 12
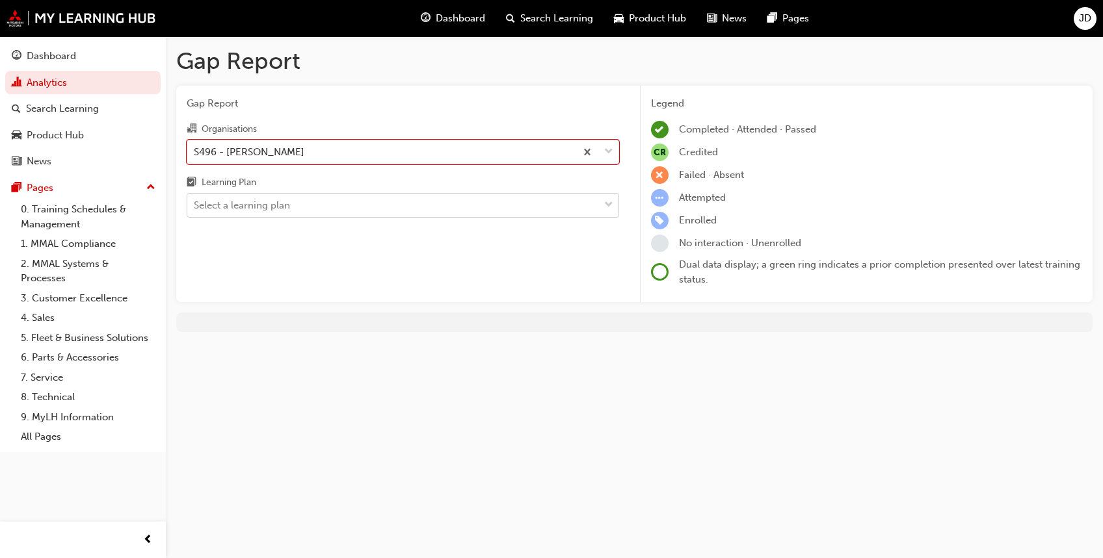
click at [278, 205] on div "Select a learning plan" at bounding box center [242, 205] width 96 height 15
click at [195, 205] on input "Learning Plan Select a learning plan" at bounding box center [194, 205] width 1 height 11
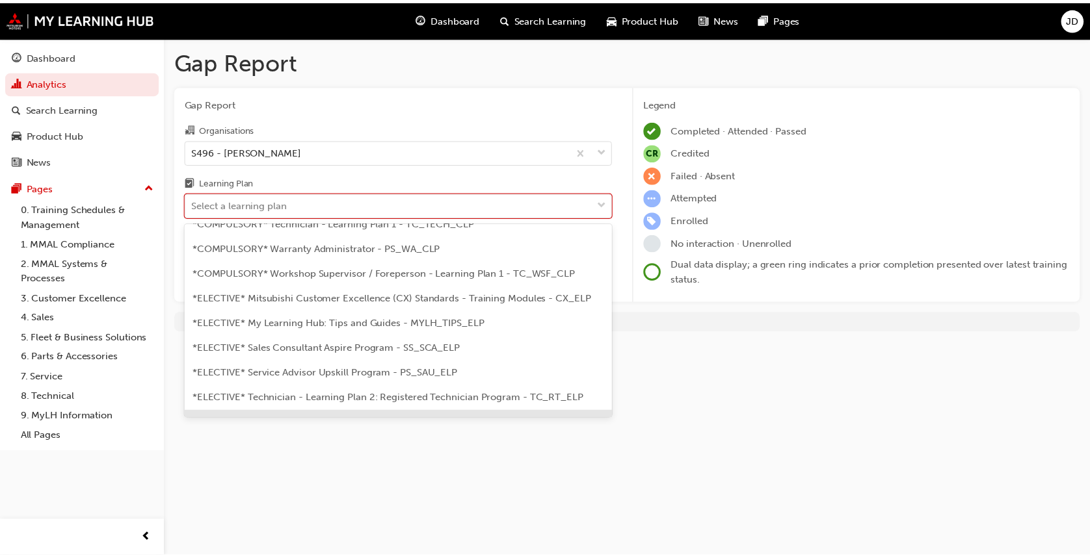
scroll to position [462, 0]
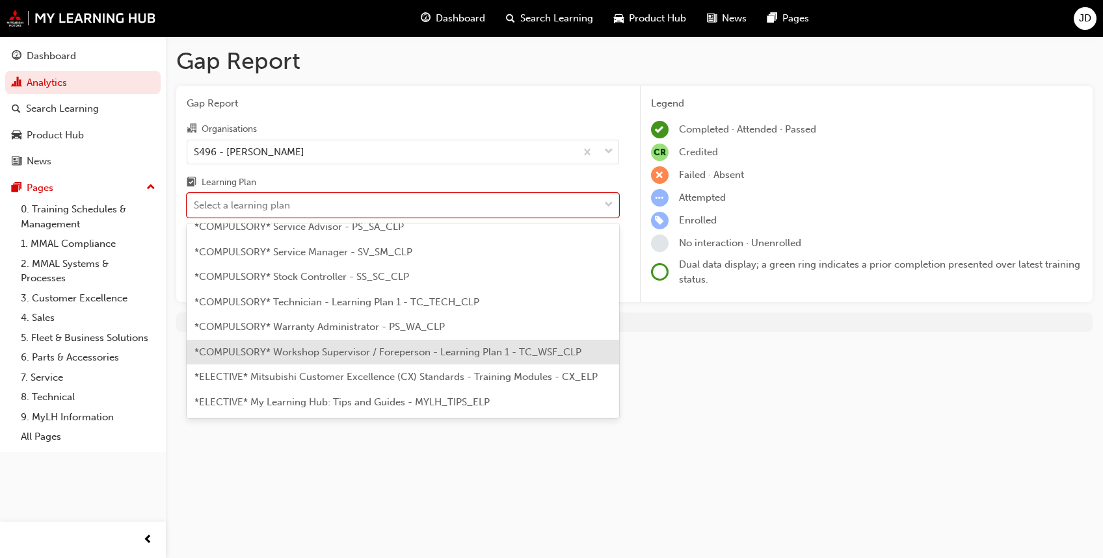
click at [439, 354] on span "*COMPULSORY* Workshop Supervisor / Foreperson - Learning Plan 1 - TC_WSF_CLP" at bounding box center [387, 352] width 387 height 12
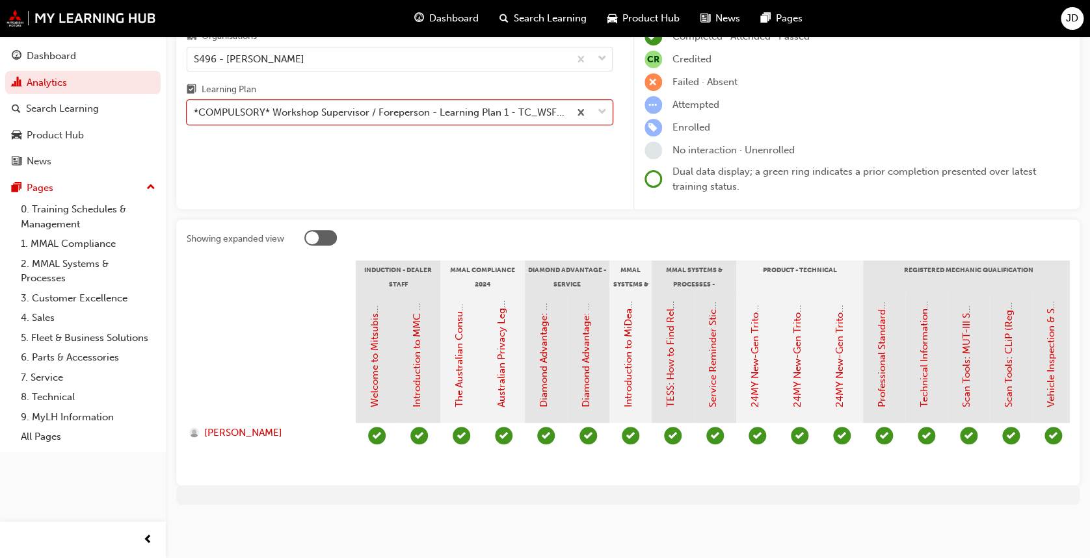
click at [307, 231] on div at bounding box center [312, 237] width 13 height 13
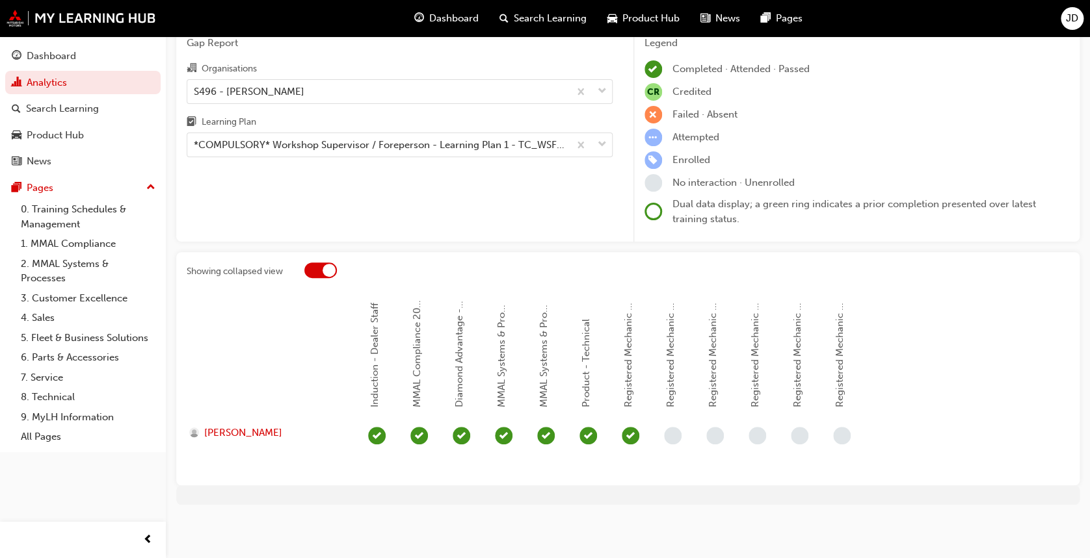
scroll to position [60, 0]
click at [319, 268] on div at bounding box center [320, 271] width 33 height 16
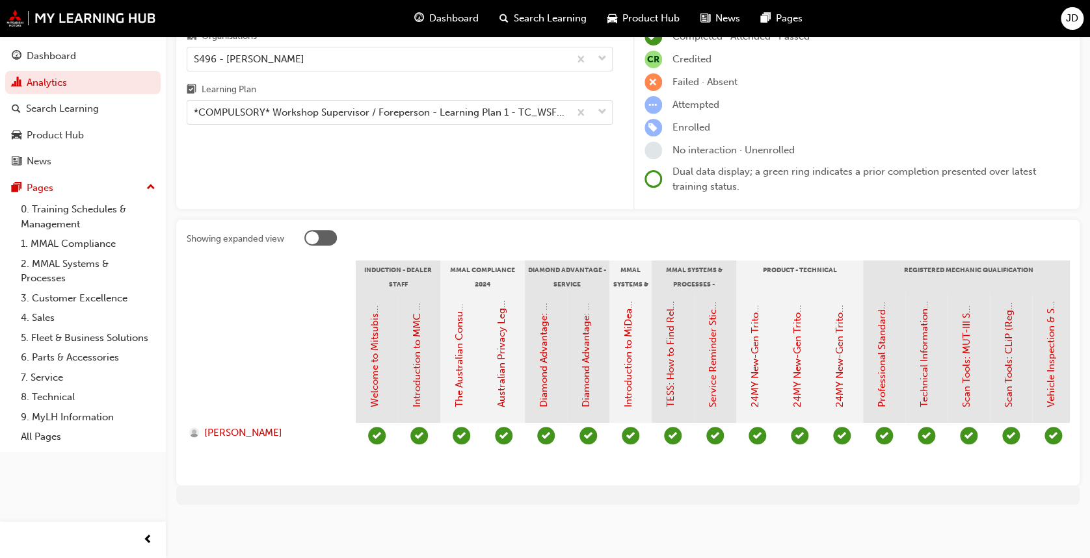
scroll to position [106, 0]
click at [227, 408] on div at bounding box center [271, 358] width 169 height 130
click at [231, 426] on span "[PERSON_NAME]" at bounding box center [243, 433] width 78 height 15
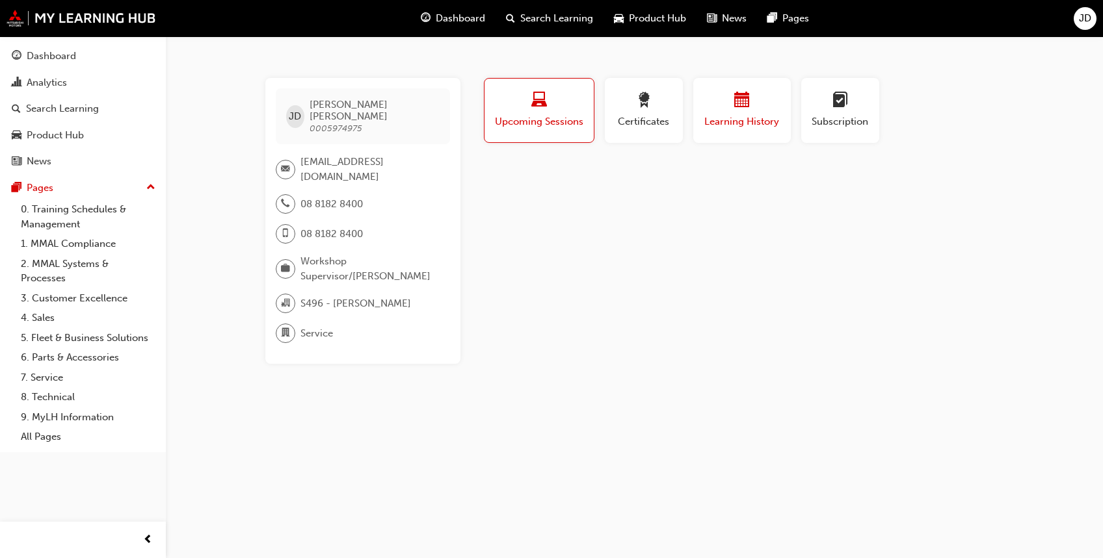
click at [735, 120] on span "Learning History" at bounding box center [742, 121] width 78 height 15
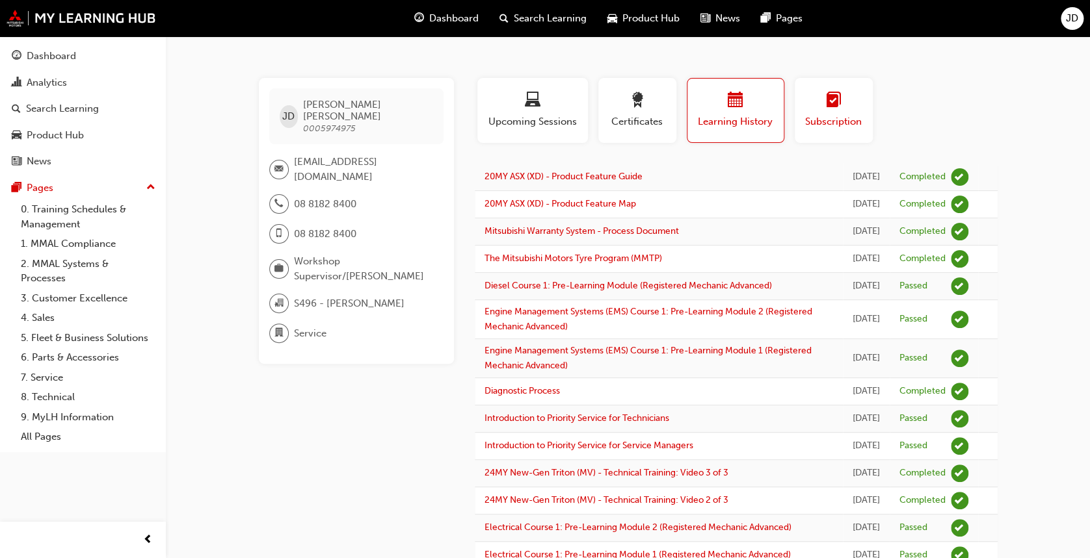
click at [839, 123] on span "Subscription" at bounding box center [833, 121] width 59 height 15
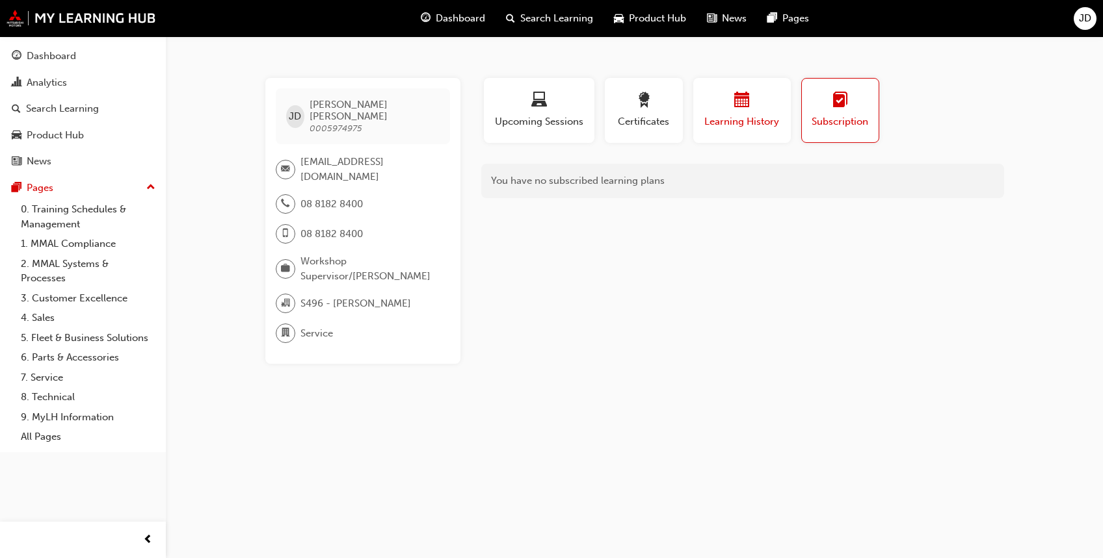
drag, startPoint x: 732, startPoint y: 121, endPoint x: 714, endPoint y: 122, distance: 18.2
click at [733, 121] on span "Learning History" at bounding box center [742, 121] width 78 height 15
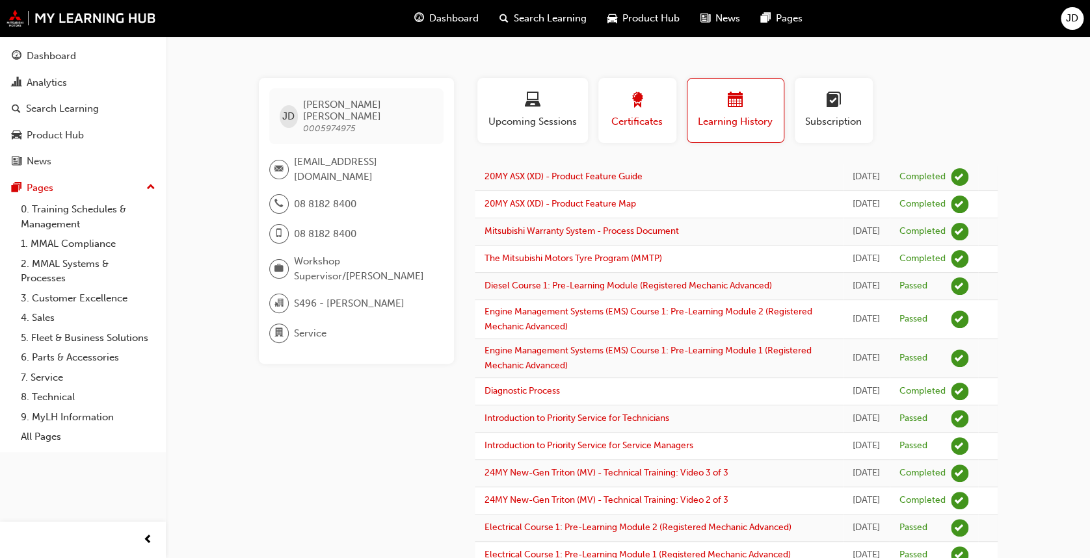
click at [652, 121] on span "Certificates" at bounding box center [637, 121] width 59 height 15
